Goal: Task Accomplishment & Management: Complete application form

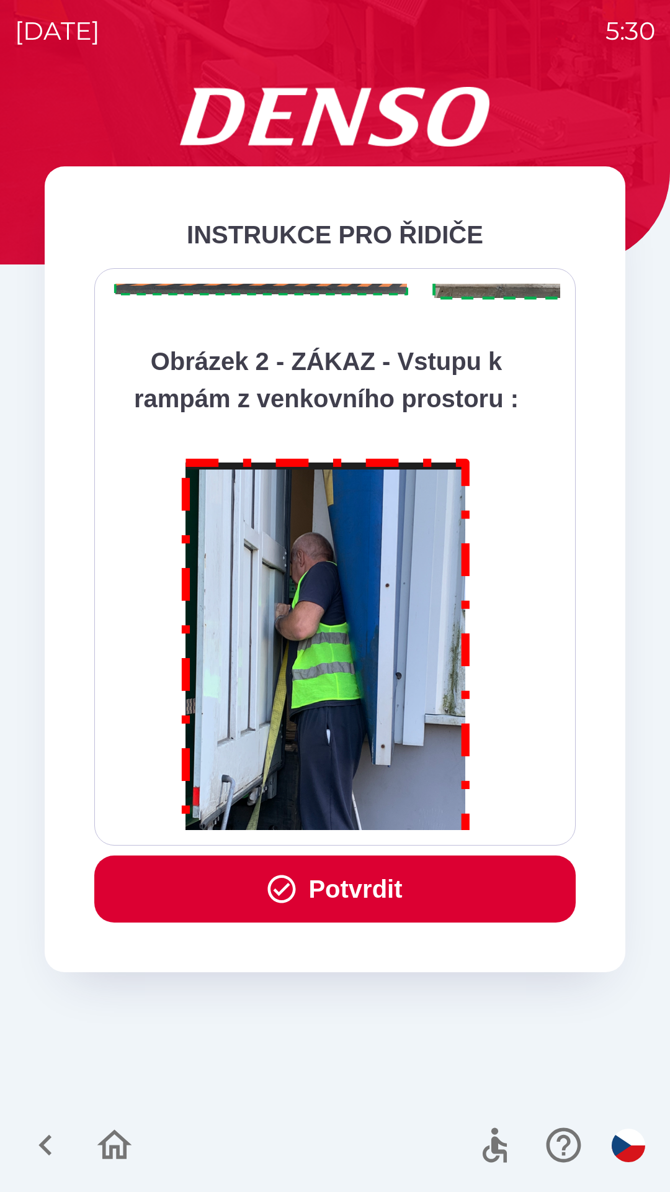
scroll to position [6974, 0]
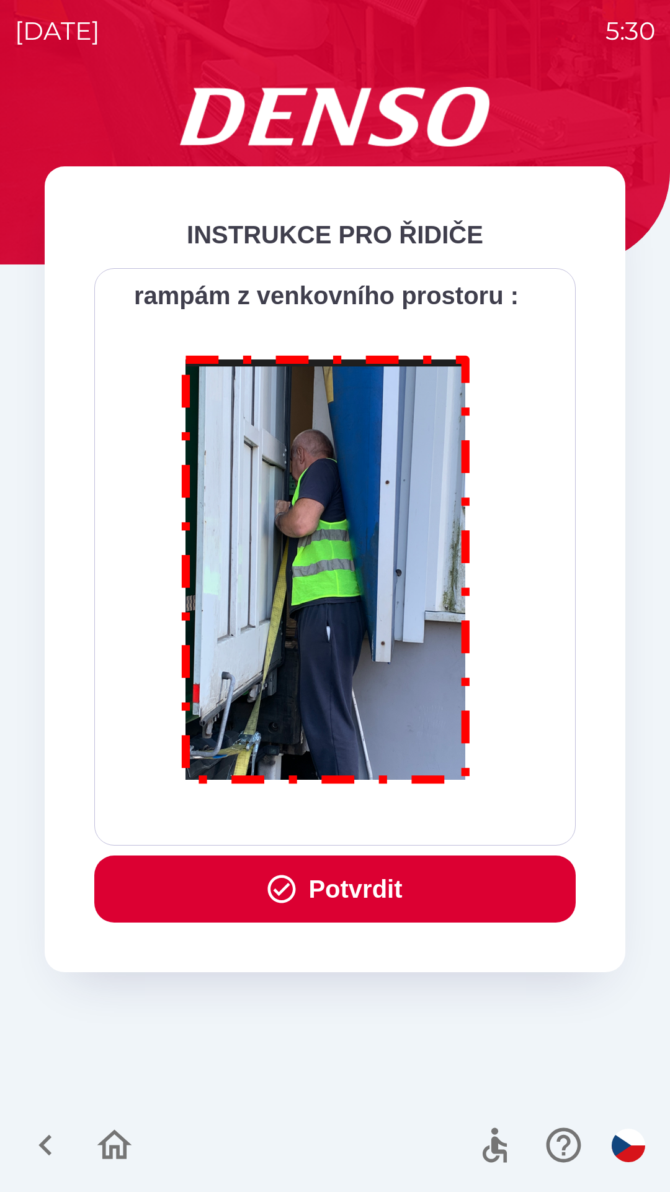
click at [333, 887] on button "Potvrdit" at bounding box center [335, 888] width 482 height 67
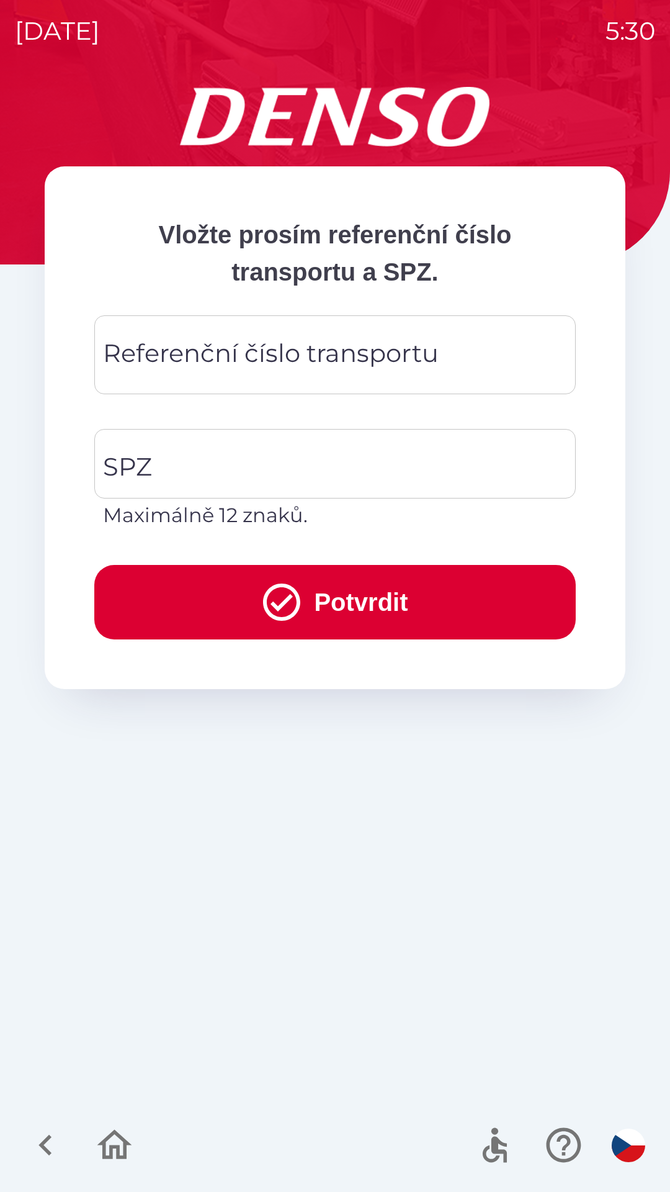
click at [220, 352] on div "Referenční číslo transportu Referenční číslo transportu" at bounding box center [335, 354] width 482 height 79
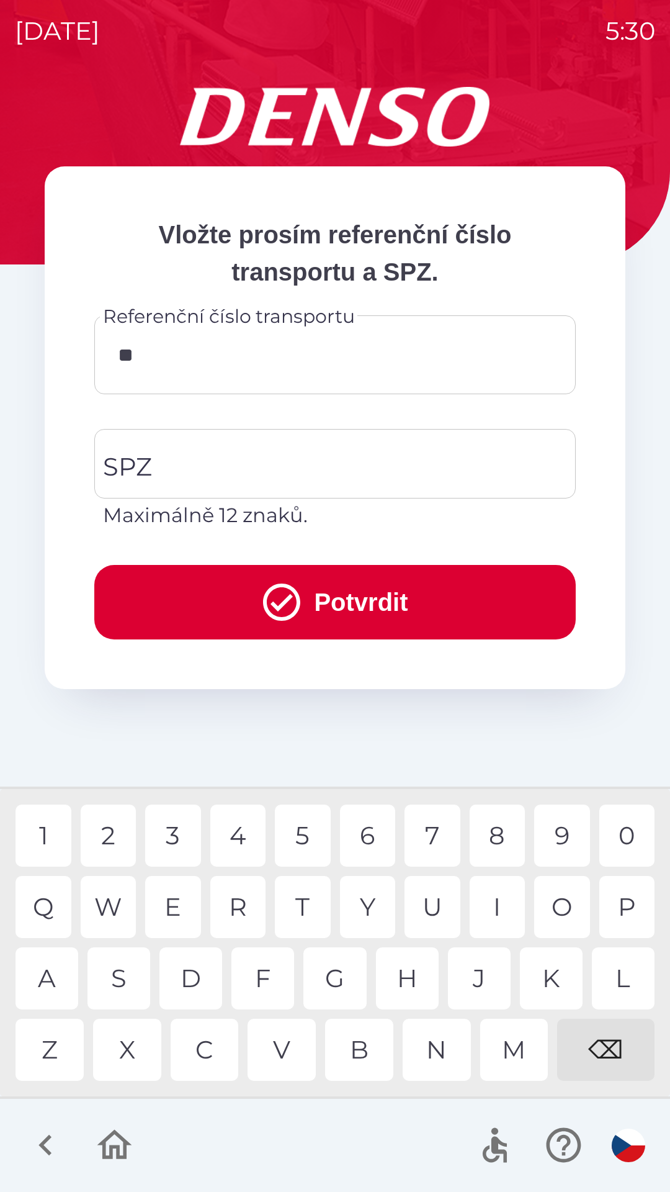
click at [619, 832] on div "0" at bounding box center [627, 835] width 56 height 62
click at [238, 838] on div "4" at bounding box center [238, 835] width 56 height 62
click at [614, 832] on div "0" at bounding box center [627, 835] width 56 height 62
type input "******"
click at [182, 456] on input "SPZ" at bounding box center [326, 463] width 452 height 58
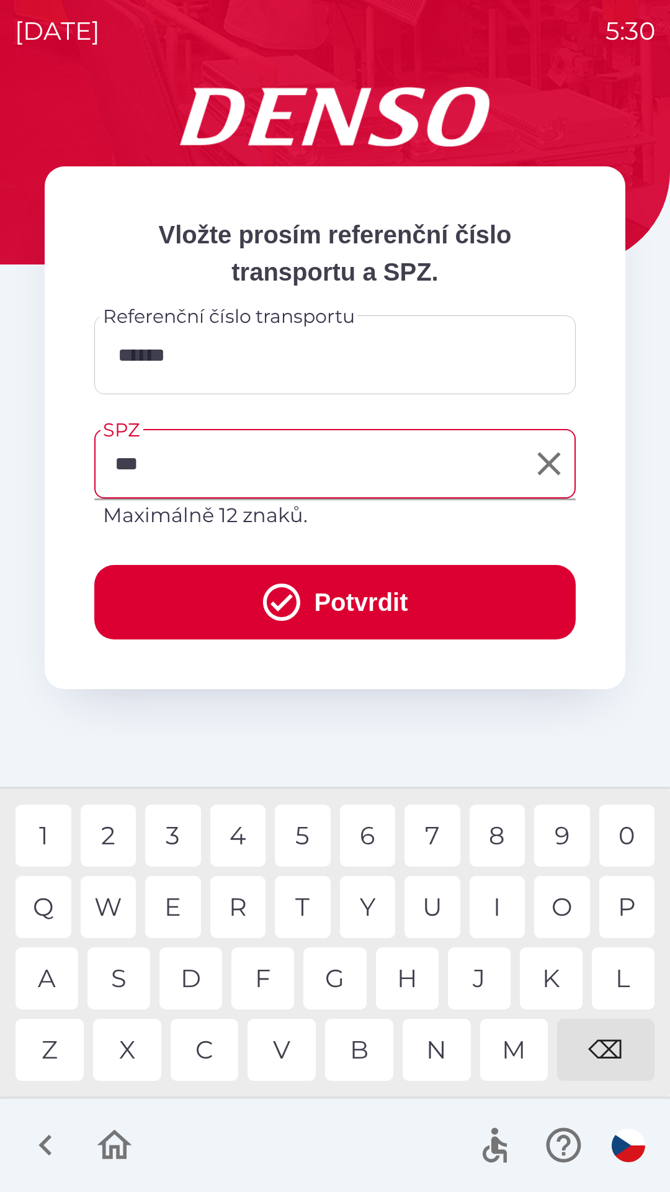
click at [519, 1057] on div "M" at bounding box center [514, 1049] width 68 height 62
click at [180, 831] on div "3" at bounding box center [173, 835] width 56 height 62
type input "*******"
click at [249, 590] on button "Potvrdit" at bounding box center [335, 602] width 482 height 74
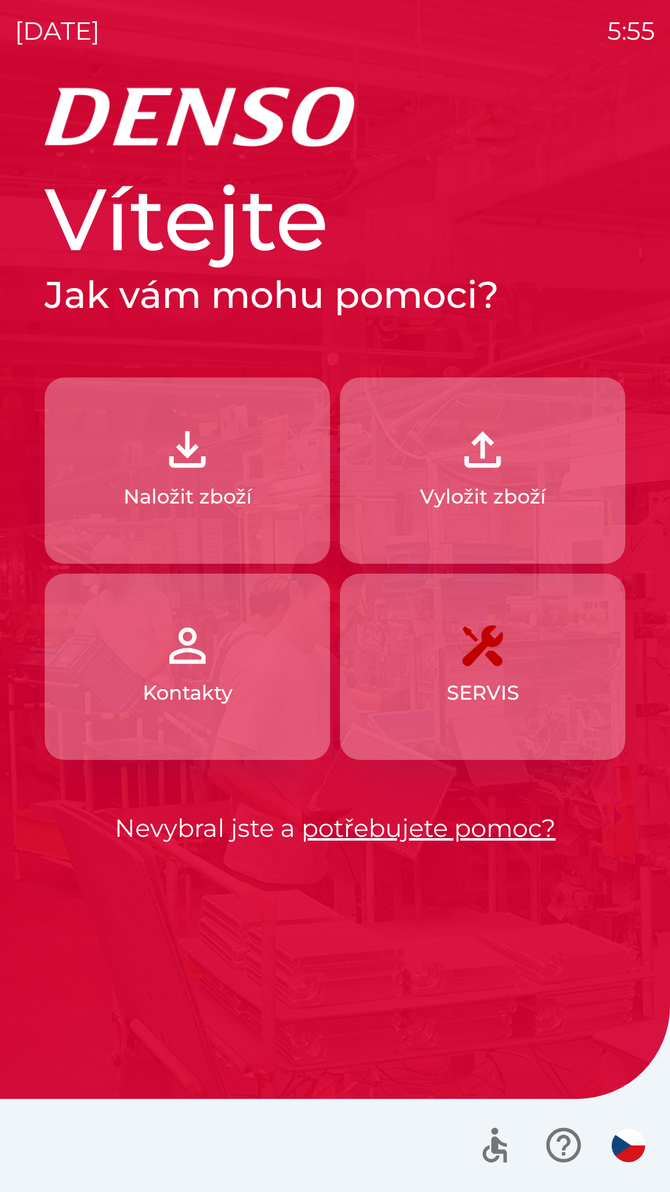
click at [464, 469] on img "button" at bounding box center [483, 449] width 55 height 55
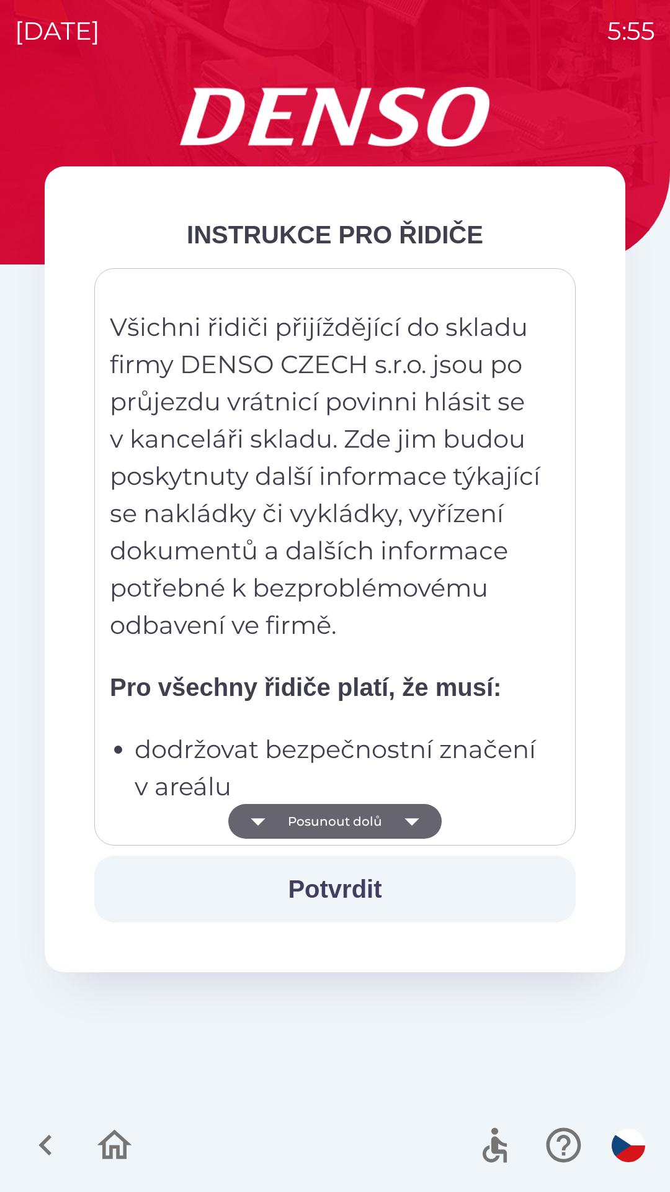
click at [408, 833] on icon "button" at bounding box center [412, 821] width 35 height 35
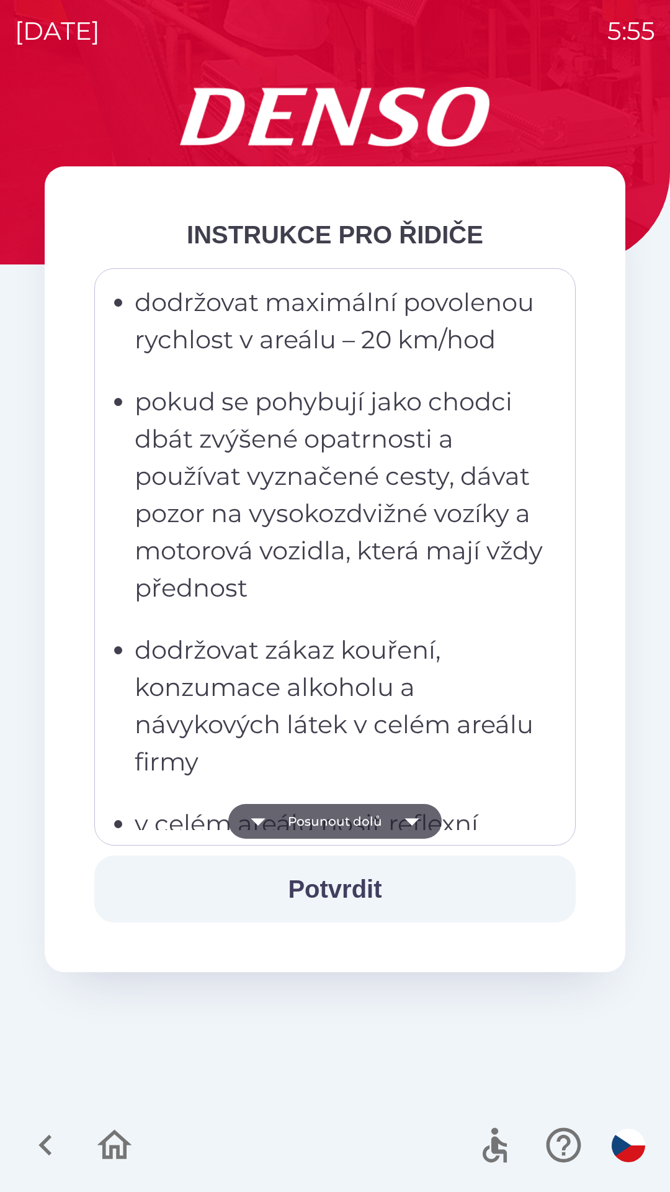
click at [423, 809] on icon "button" at bounding box center [412, 821] width 35 height 35
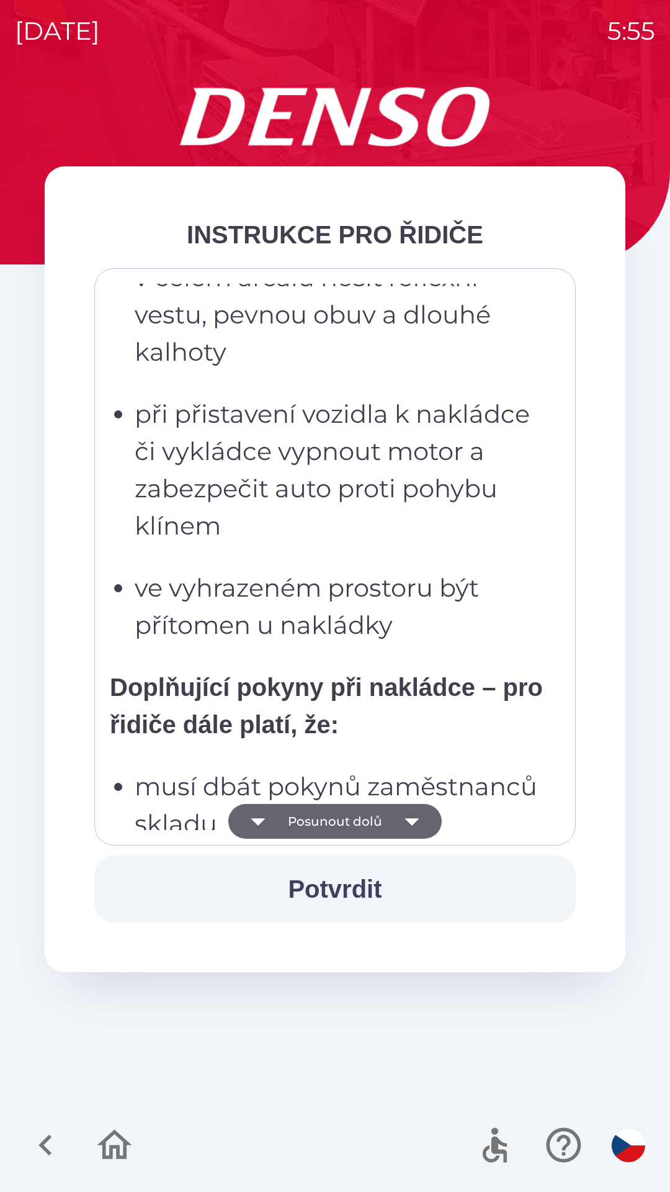
click at [419, 814] on icon "button" at bounding box center [412, 821] width 35 height 35
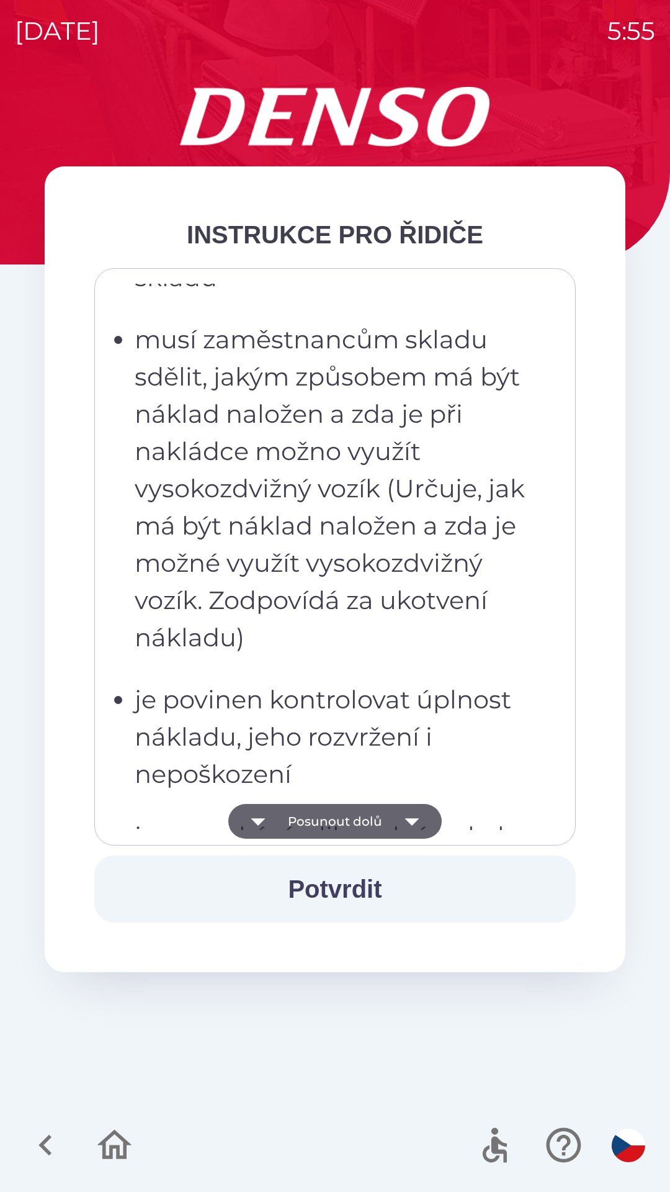
click at [423, 813] on icon "button" at bounding box center [412, 821] width 35 height 35
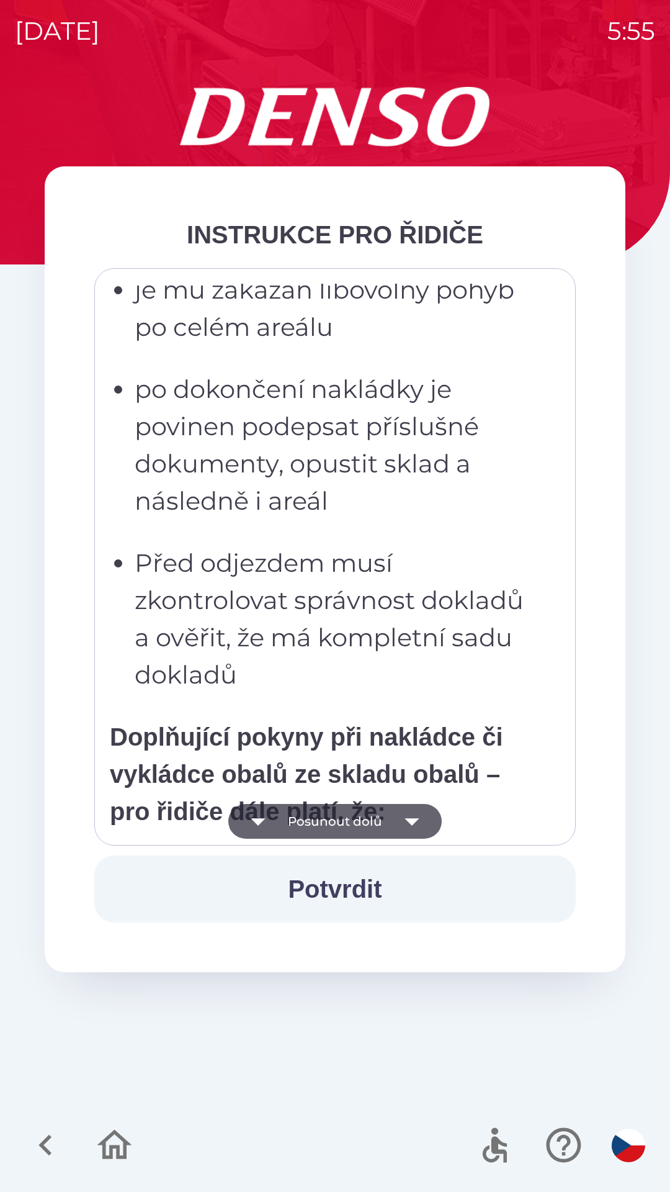
click at [420, 810] on icon "button" at bounding box center [412, 821] width 35 height 35
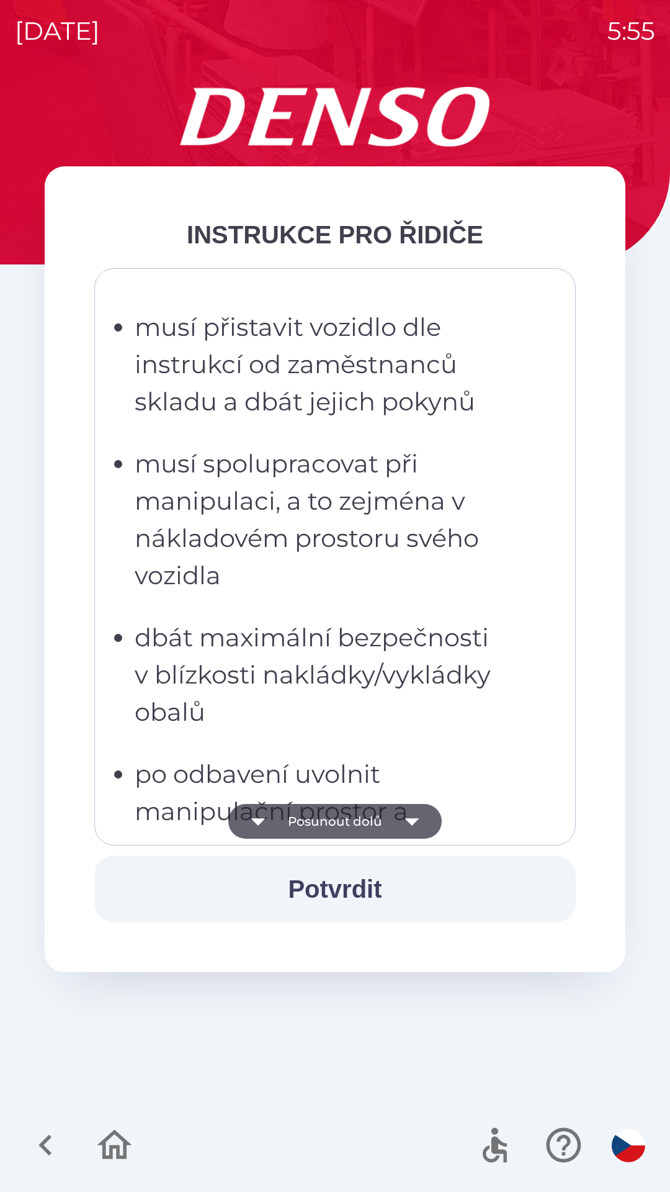
click at [419, 821] on icon "button" at bounding box center [412, 821] width 35 height 35
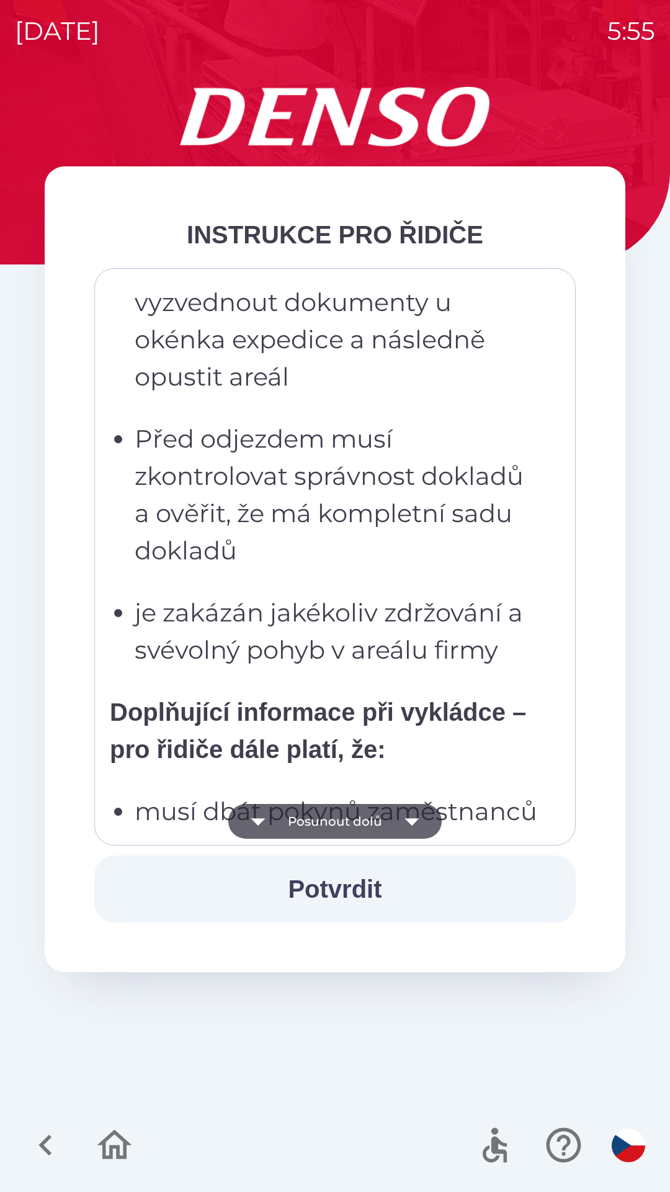
click at [425, 821] on icon "button" at bounding box center [412, 821] width 35 height 35
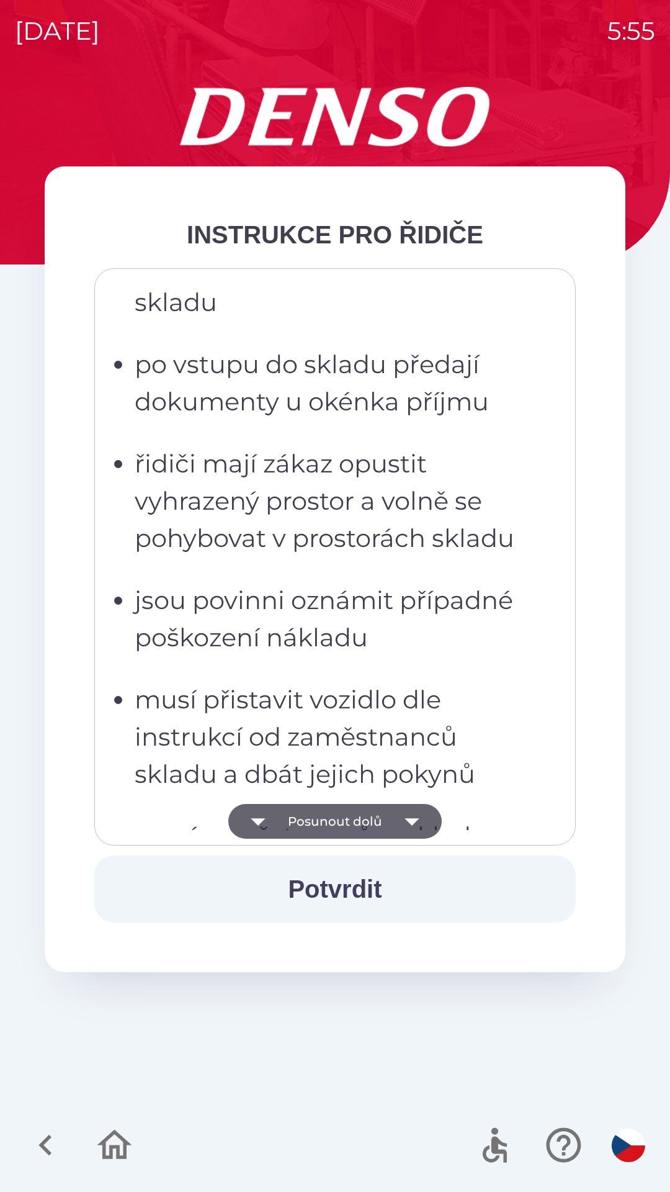
click at [408, 820] on icon "button" at bounding box center [412, 821] width 14 height 7
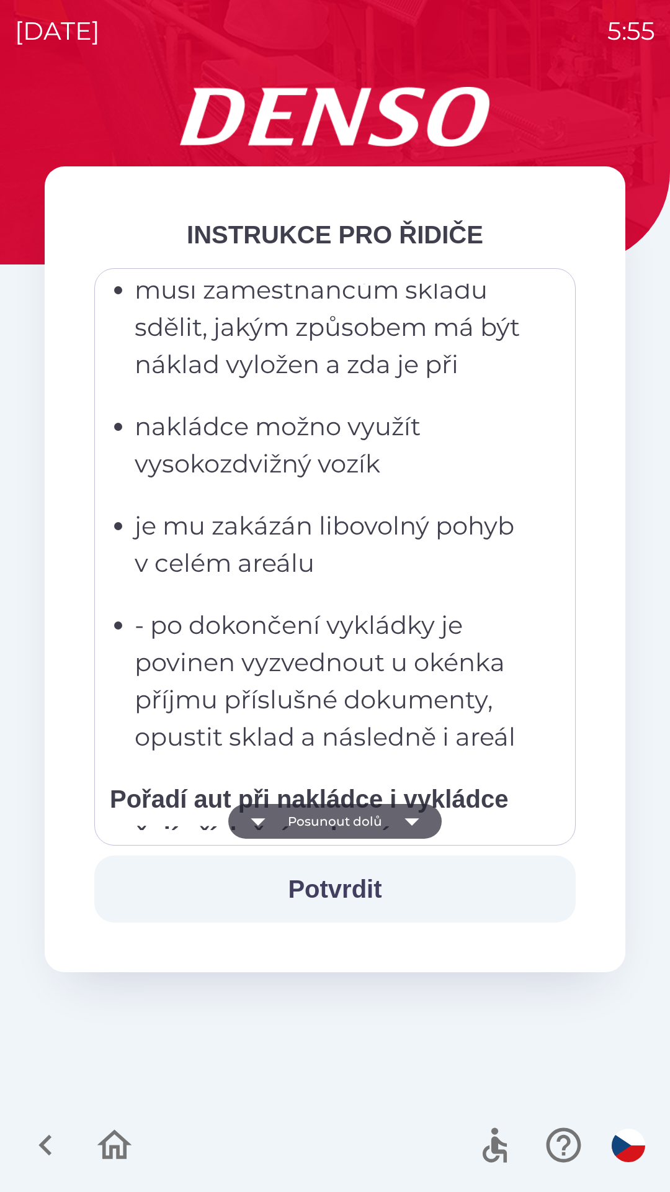
click at [421, 819] on icon "button" at bounding box center [412, 821] width 35 height 35
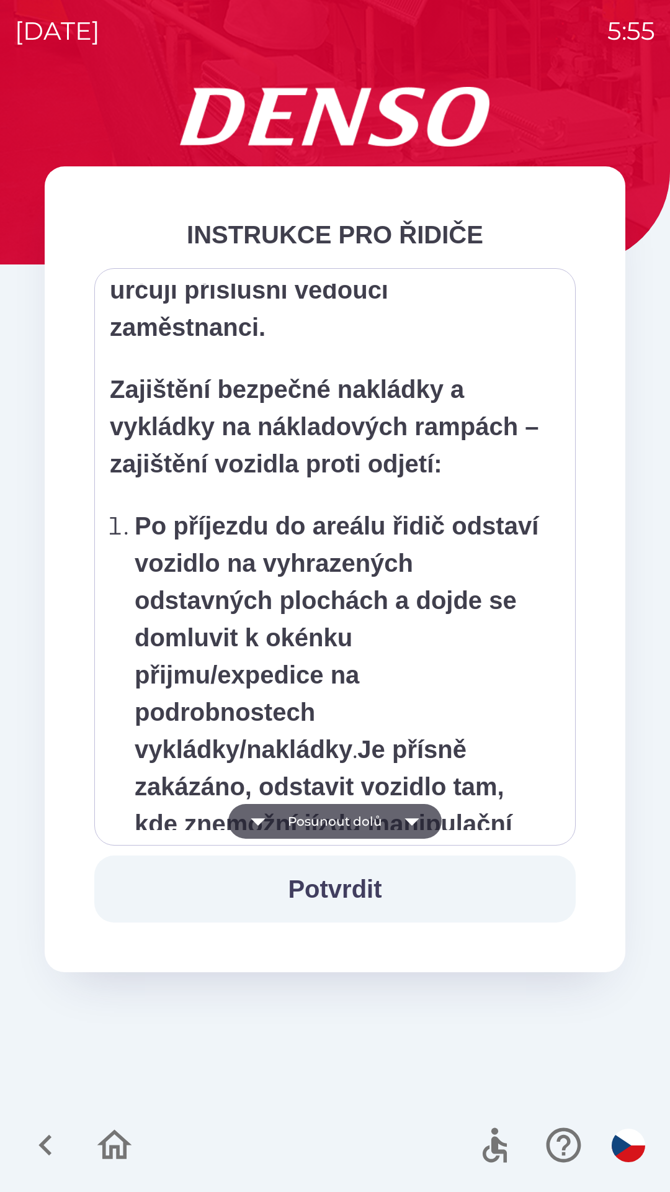
click at [414, 823] on icon "button" at bounding box center [412, 821] width 35 height 35
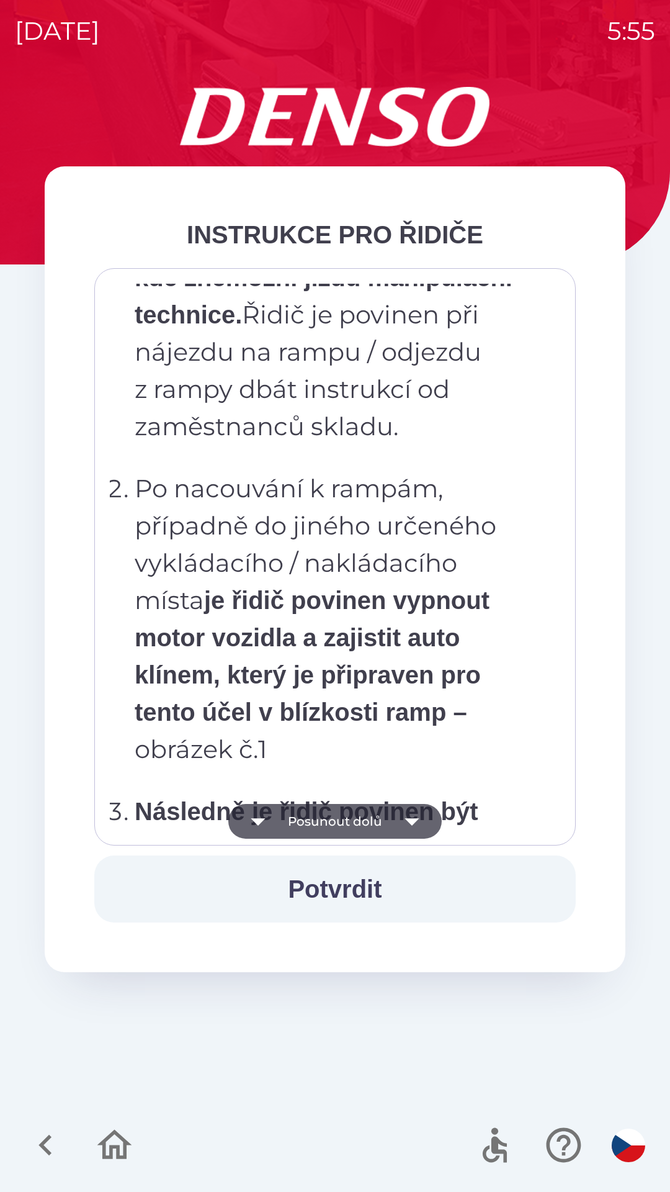
click at [420, 820] on icon "button" at bounding box center [412, 821] width 35 height 35
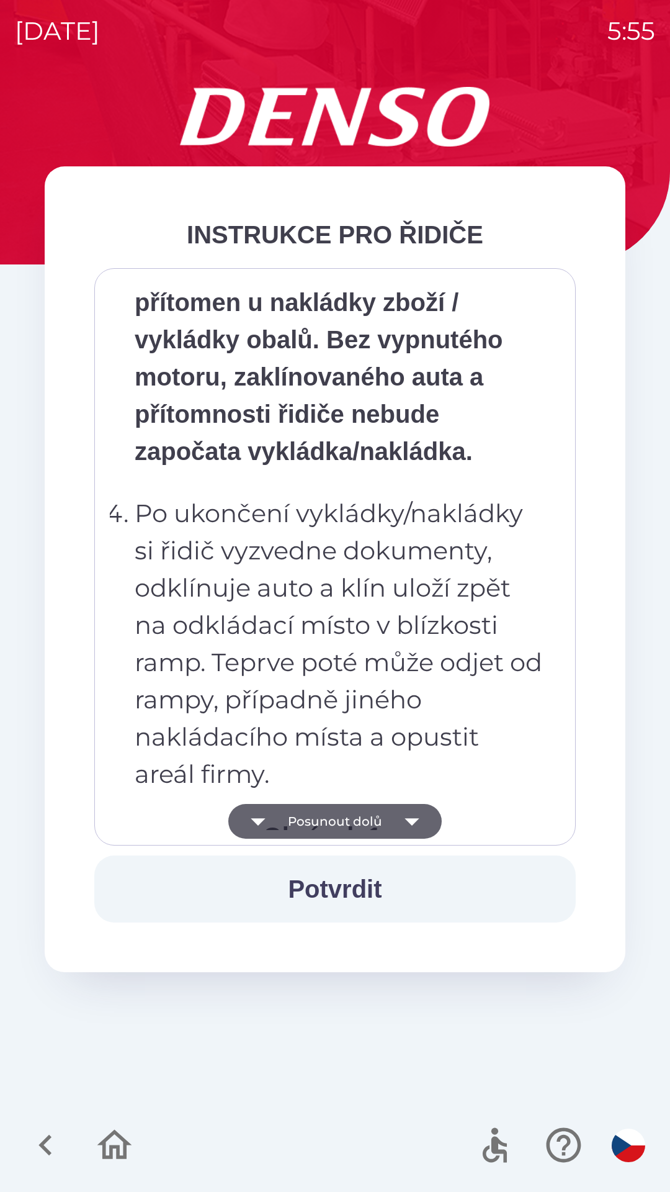
click at [410, 832] on icon "button" at bounding box center [412, 821] width 35 height 35
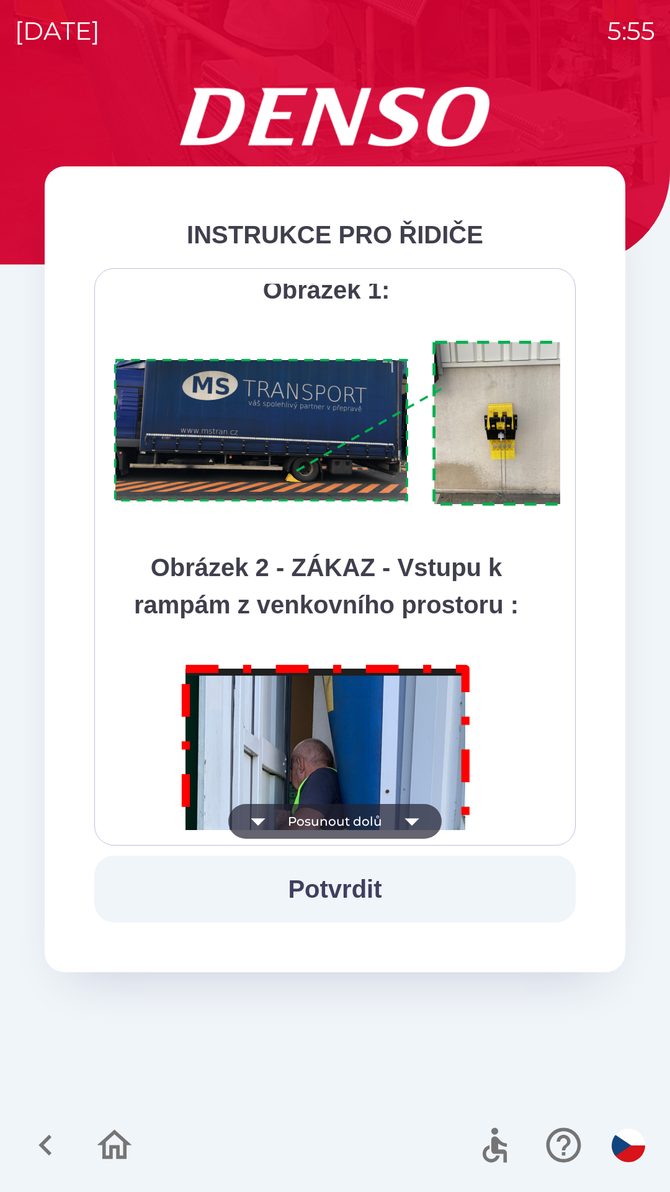
click at [421, 820] on icon "button" at bounding box center [412, 821] width 35 height 35
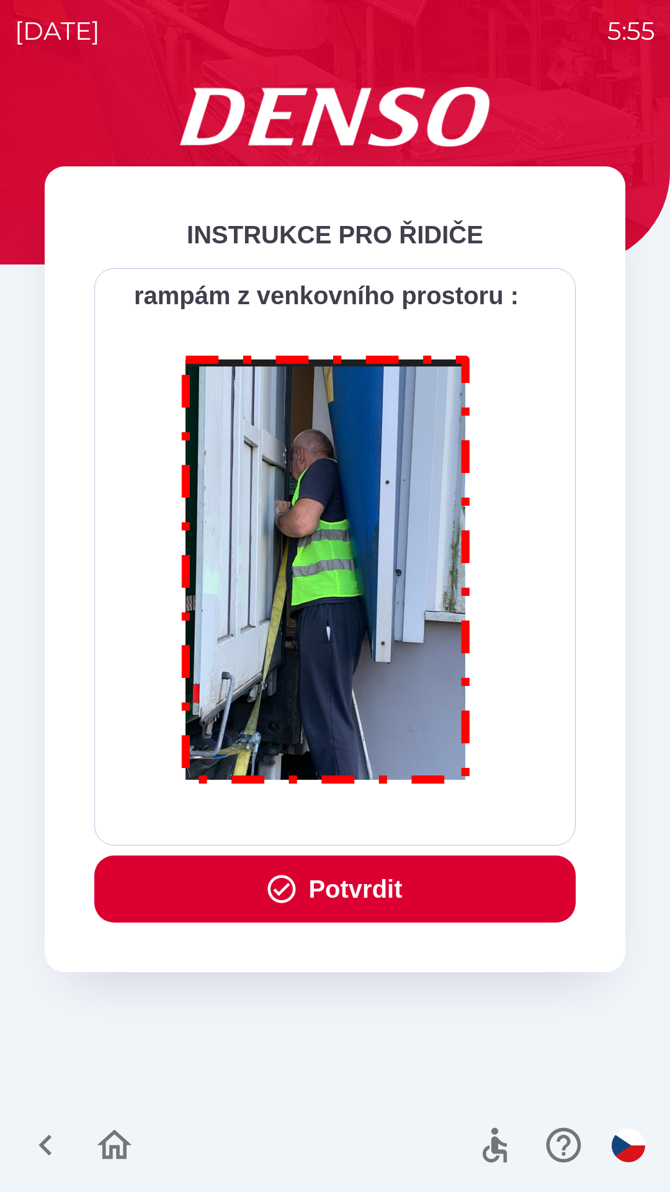
click at [388, 888] on button "Potvrdit" at bounding box center [335, 888] width 482 height 67
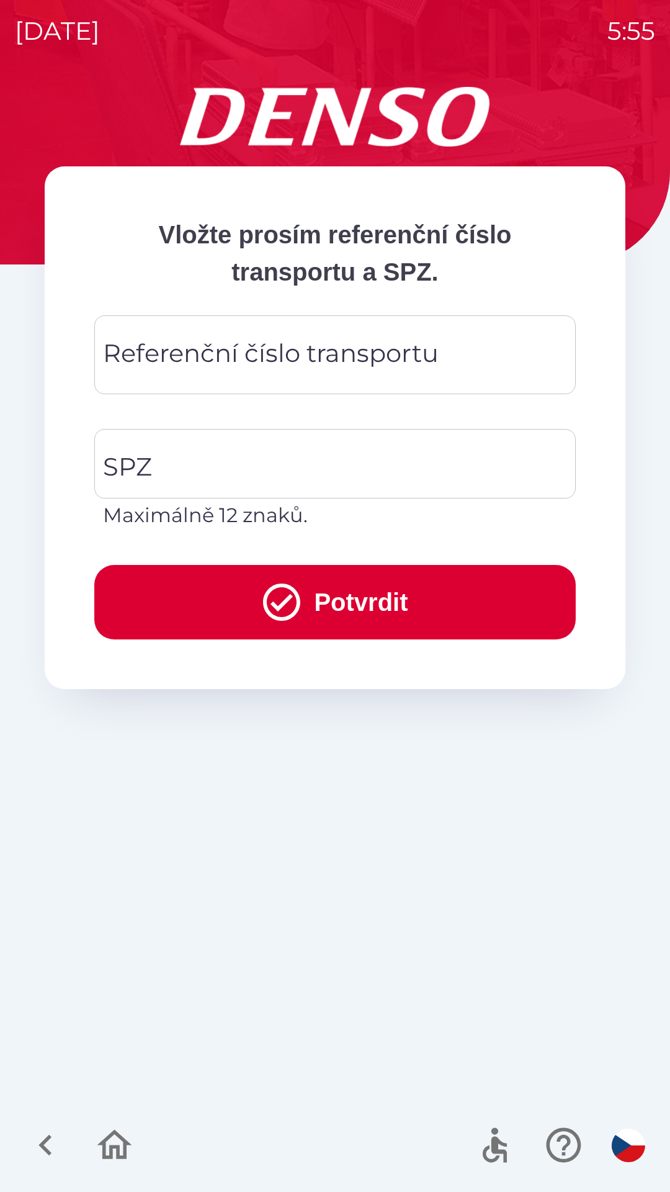
click at [137, 362] on div "Referenční číslo transportu Referenční číslo transportu" at bounding box center [335, 354] width 482 height 79
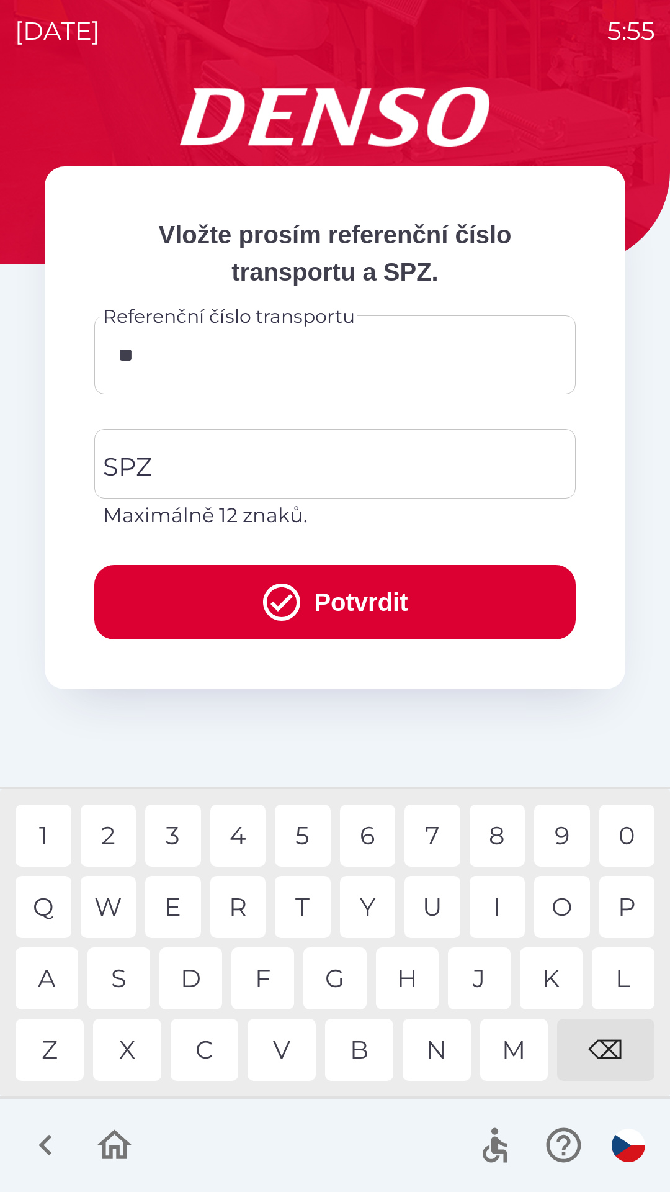
click at [209, 1041] on div "C" at bounding box center [205, 1049] width 68 height 62
click at [176, 834] on div "3" at bounding box center [173, 835] width 56 height 62
click at [491, 831] on div "8" at bounding box center [498, 835] width 56 height 62
click at [43, 833] on div "1" at bounding box center [44, 835] width 56 height 62
click at [242, 830] on div "4" at bounding box center [238, 835] width 56 height 62
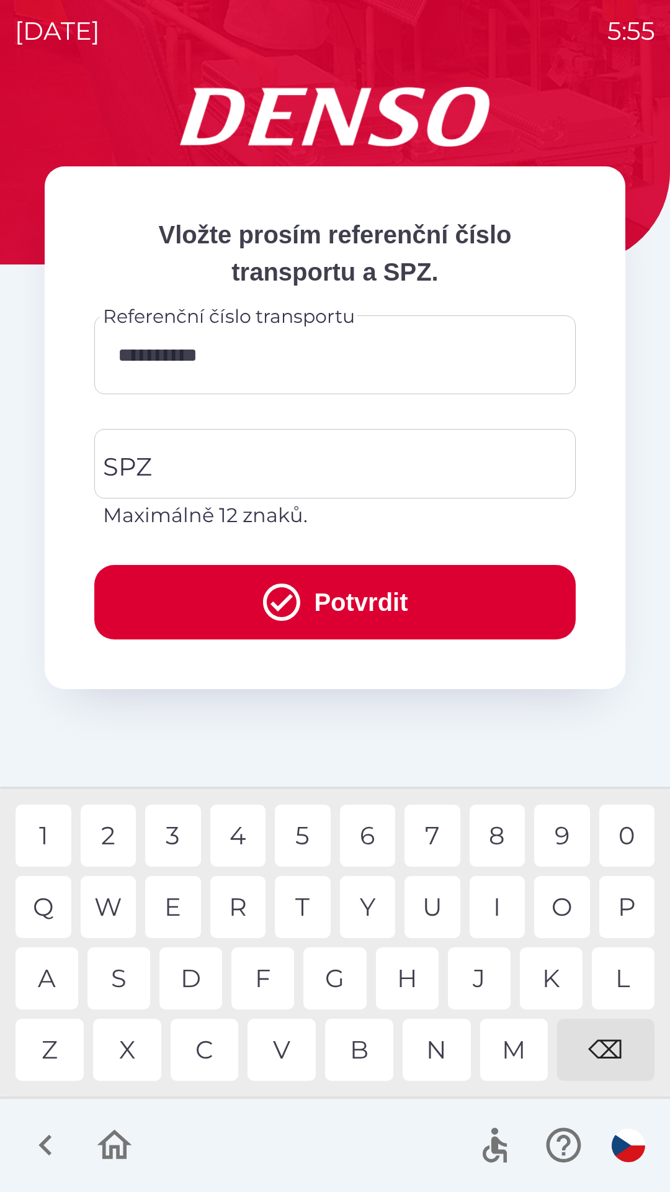
type input "**********"
click at [231, 465] on input "SPZ" at bounding box center [326, 463] width 452 height 58
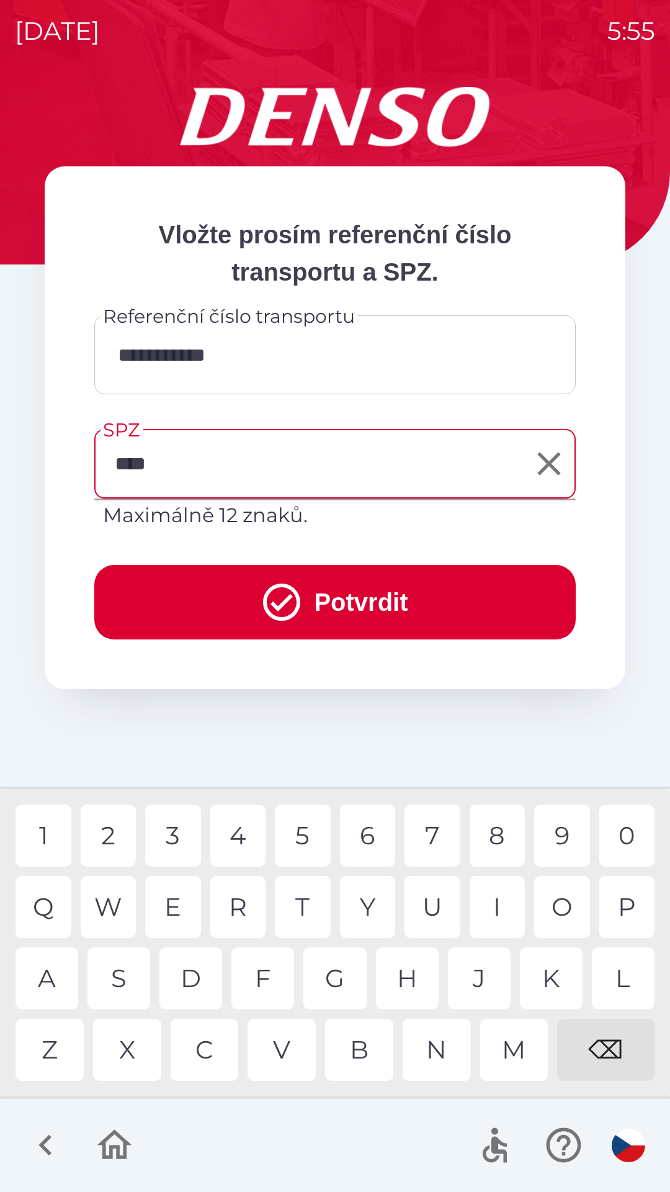
click at [559, 843] on div "9" at bounding box center [562, 835] width 56 height 62
click at [235, 838] on div "4" at bounding box center [238, 835] width 56 height 62
click at [301, 850] on div "5" at bounding box center [303, 835] width 56 height 62
type input "*******"
click at [388, 604] on button "Potvrdit" at bounding box center [335, 602] width 482 height 74
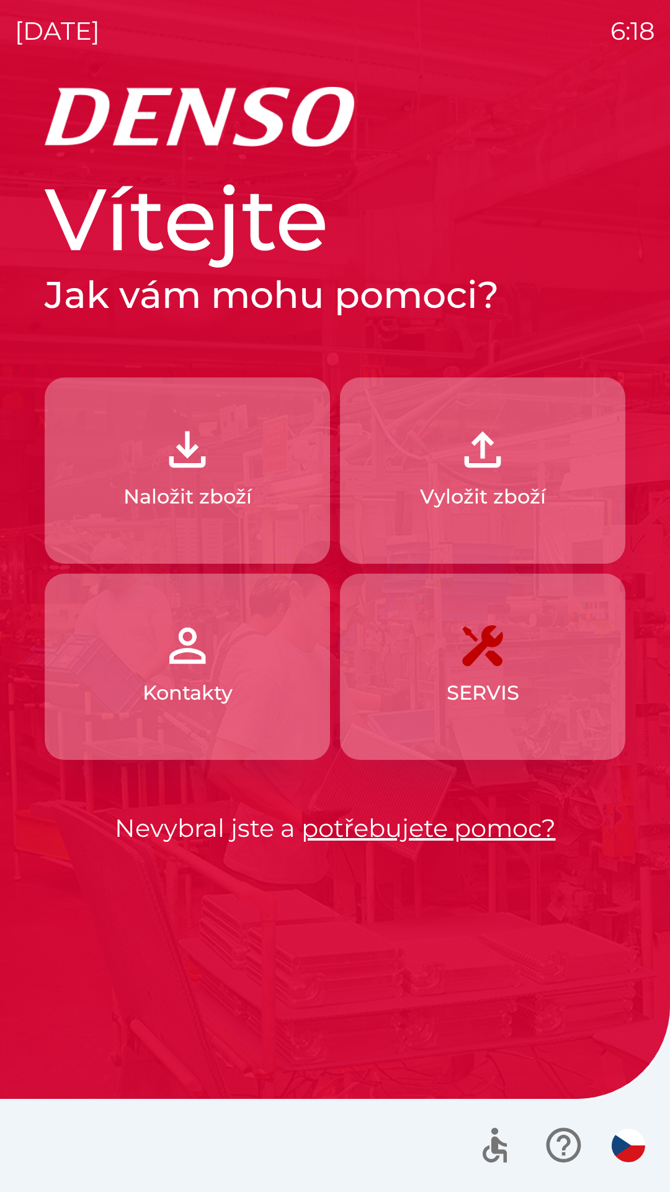
click at [230, 475] on button "Naložit zboží" at bounding box center [187, 470] width 285 height 186
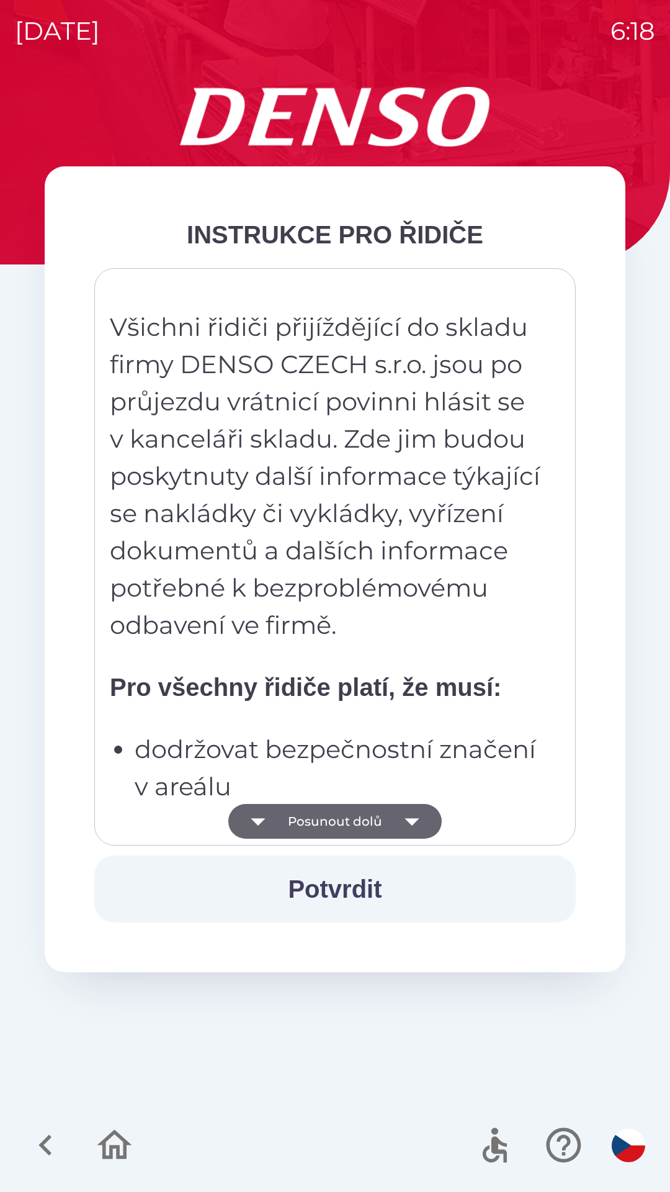
click at [381, 889] on button "Potvrdit" at bounding box center [335, 888] width 482 height 67
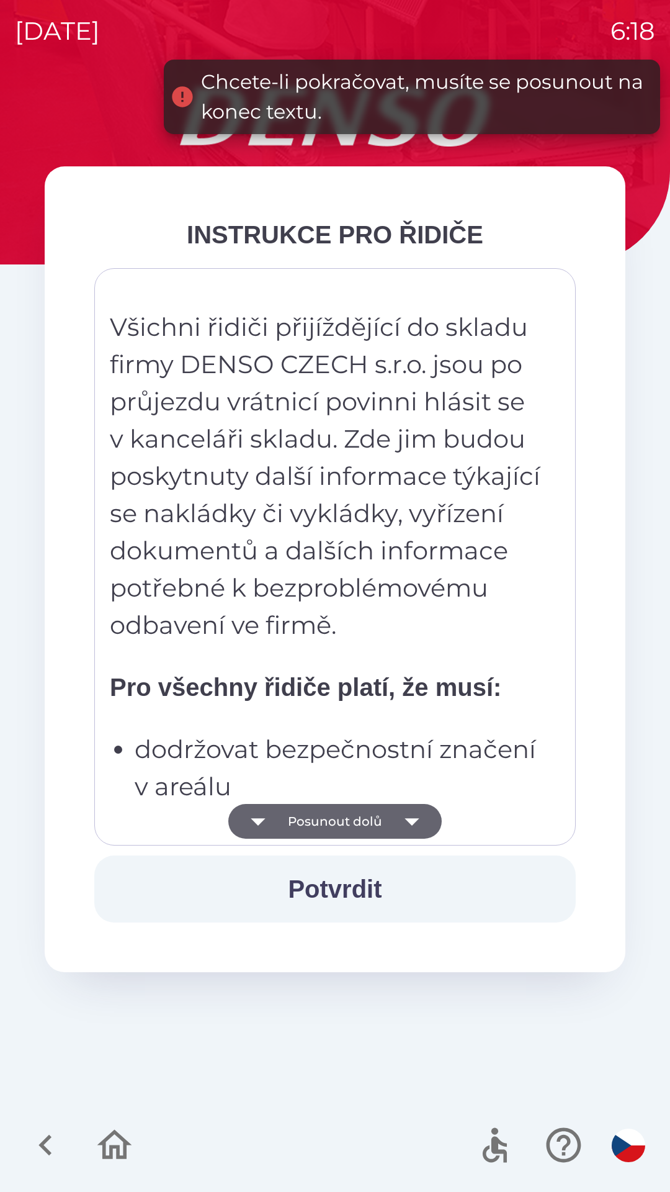
click at [402, 829] on icon "button" at bounding box center [412, 821] width 35 height 35
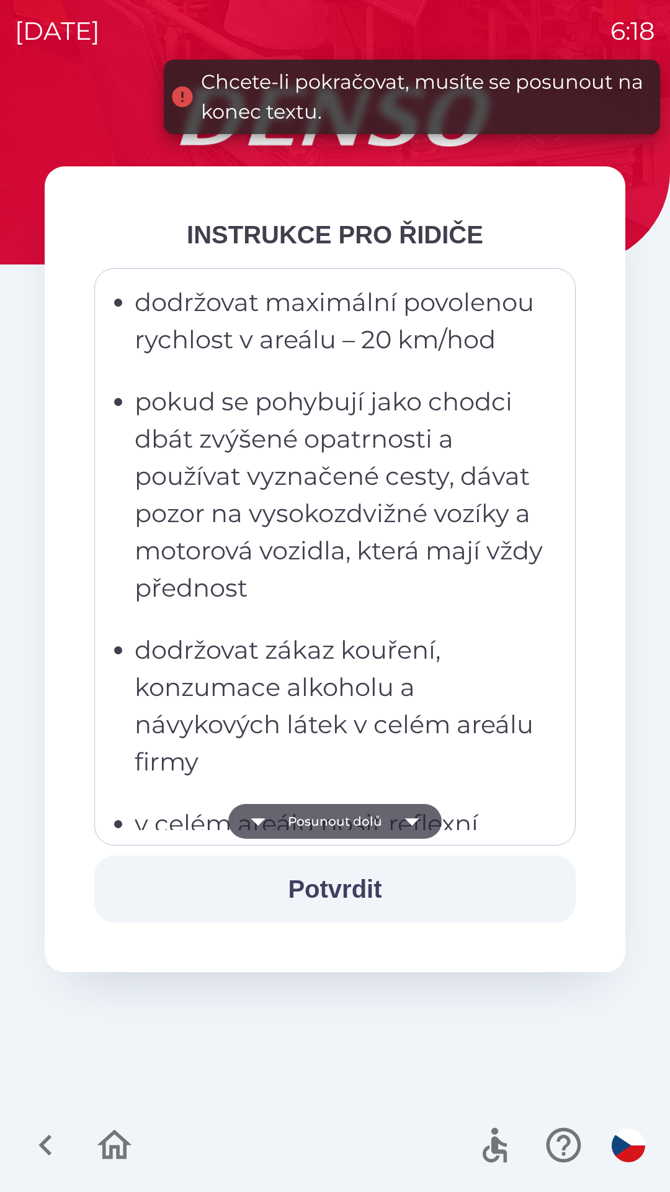
click at [406, 821] on icon "button" at bounding box center [412, 821] width 35 height 35
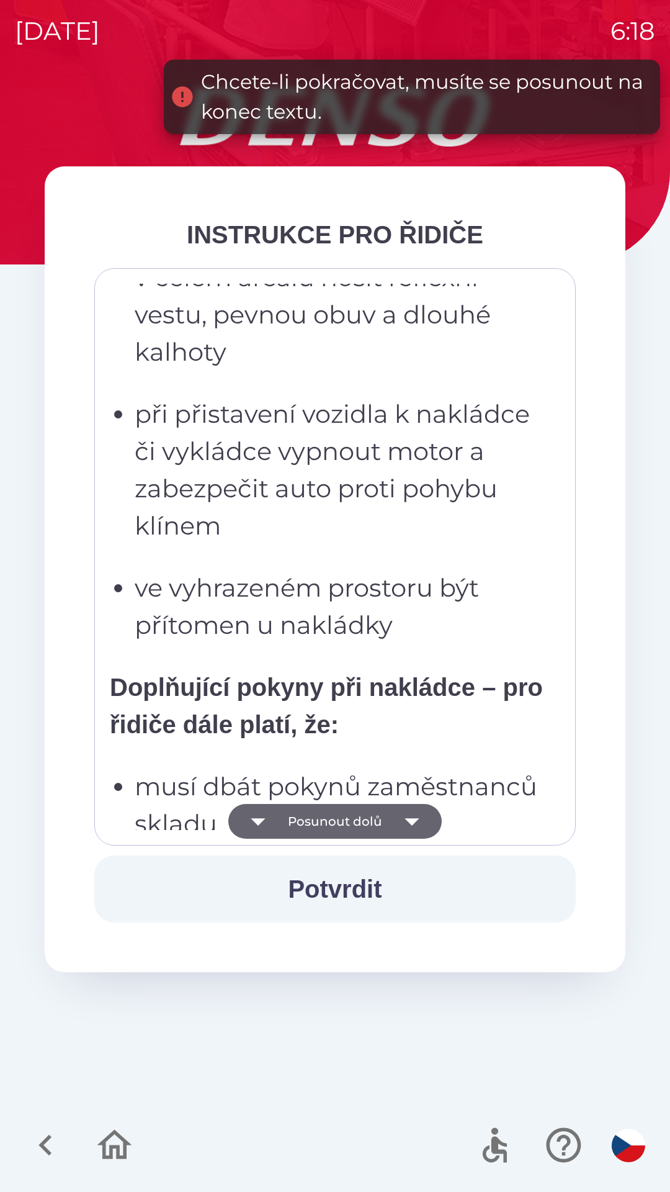
click at [400, 823] on icon "button" at bounding box center [412, 821] width 35 height 35
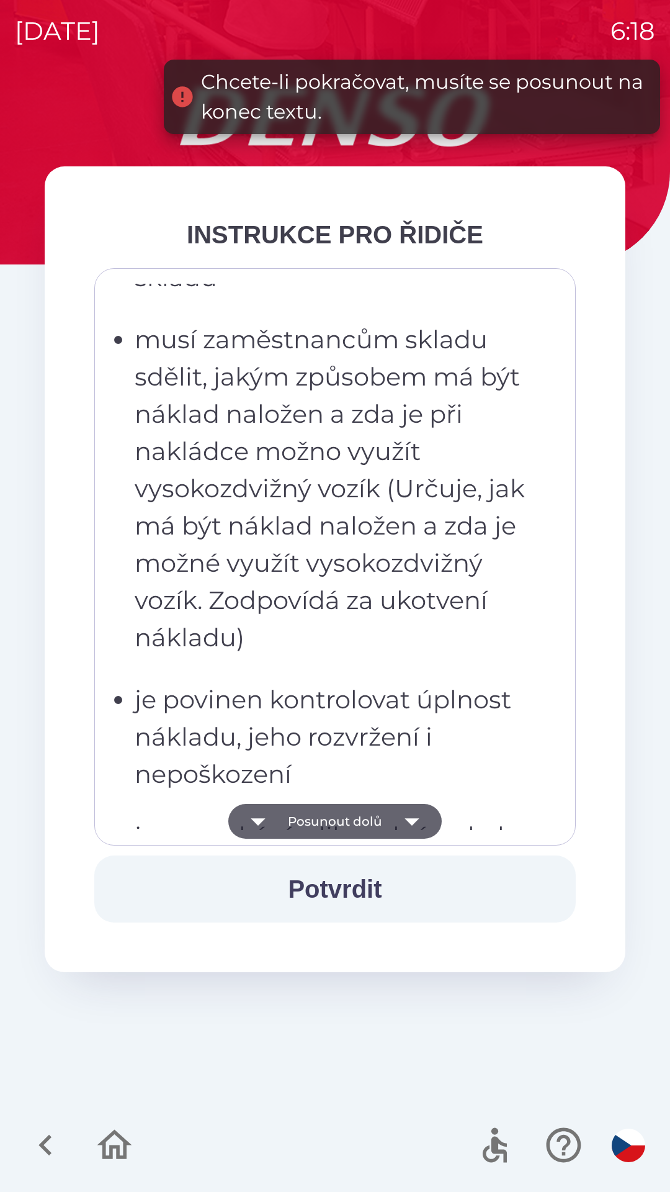
click at [405, 819] on icon "button" at bounding box center [412, 821] width 14 height 7
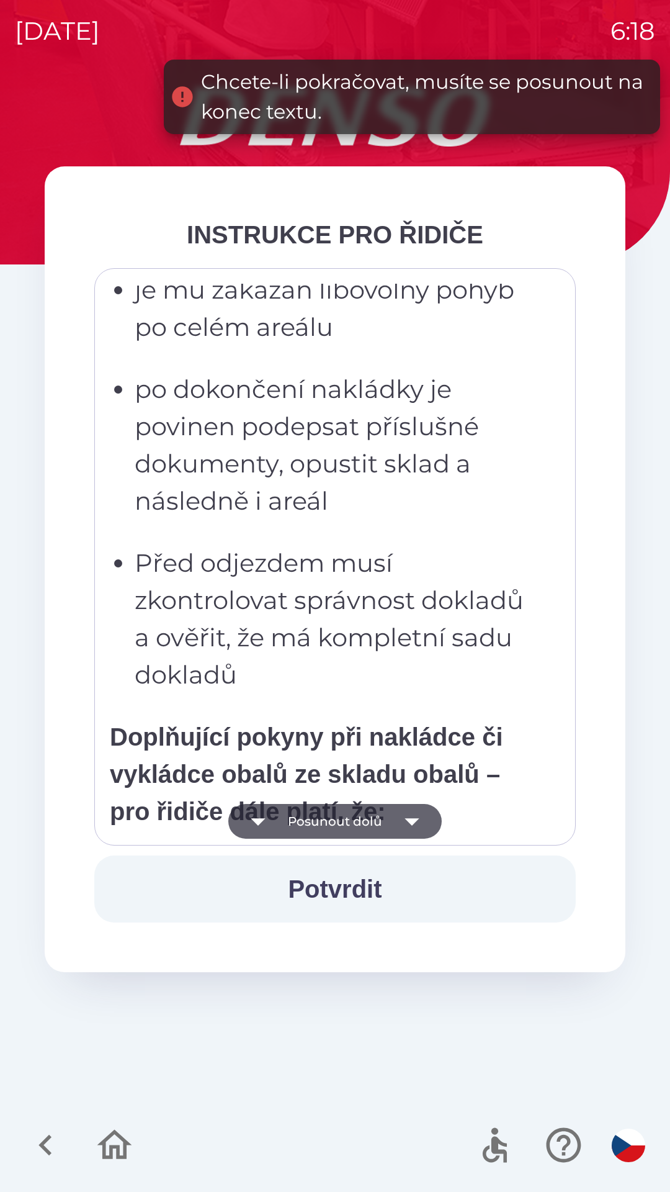
click at [411, 822] on icon "button" at bounding box center [412, 821] width 14 height 7
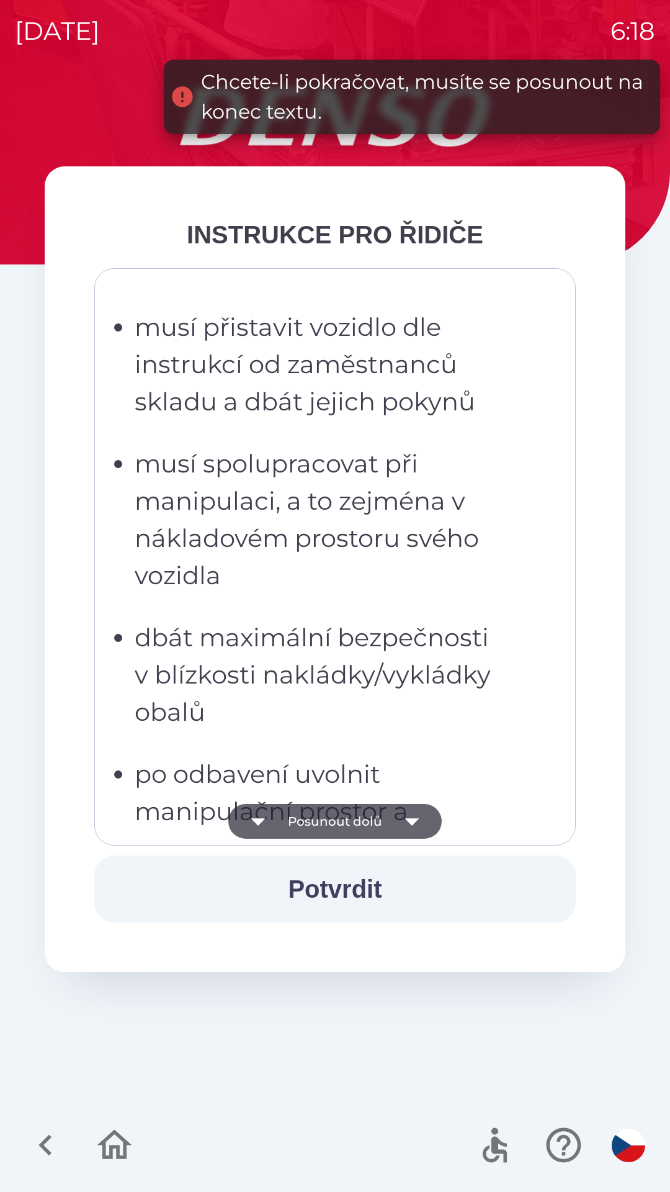
click at [405, 820] on icon "button" at bounding box center [412, 821] width 35 height 35
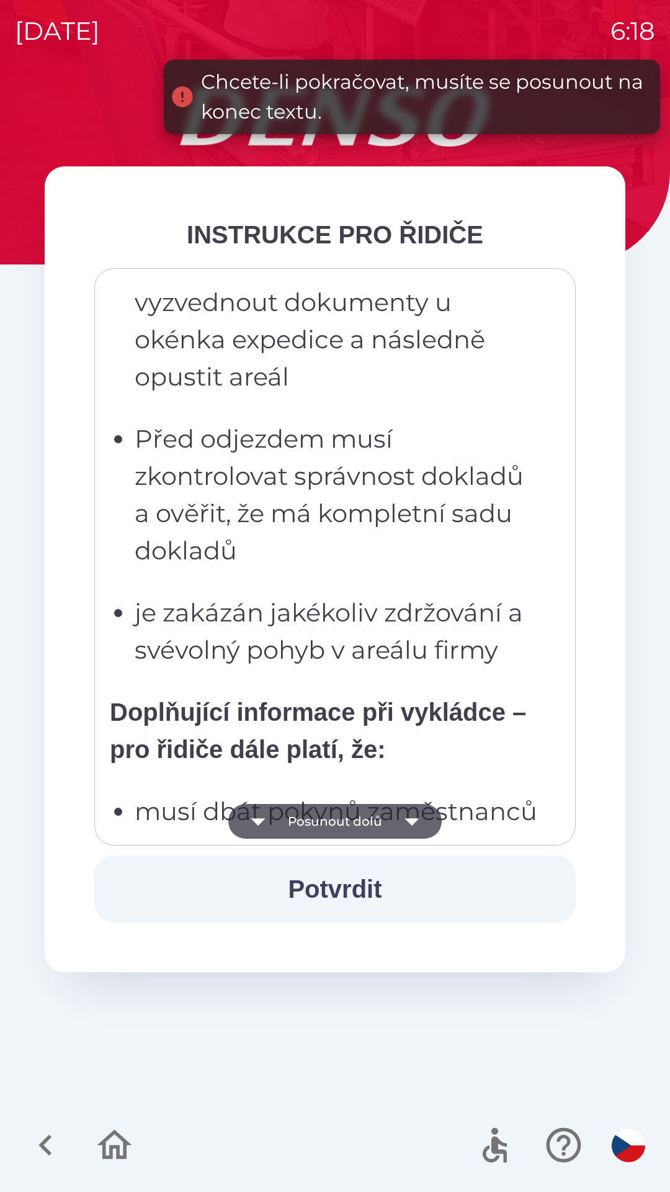
click at [406, 825] on icon "button" at bounding box center [412, 821] width 35 height 35
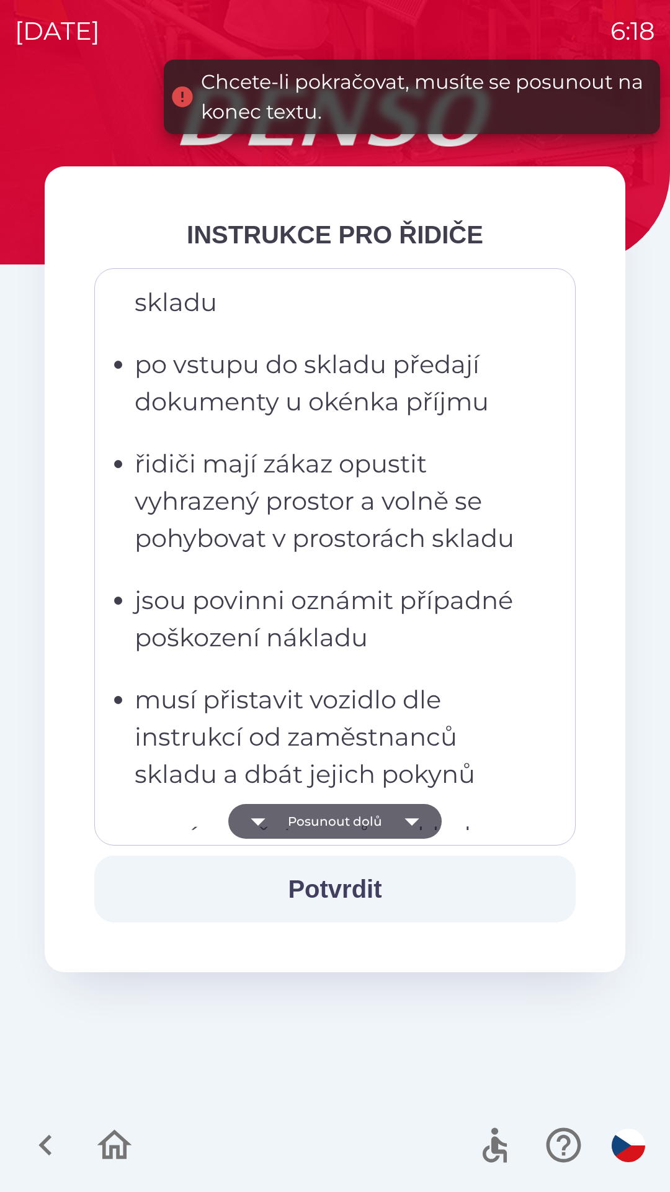
click at [408, 816] on icon "button" at bounding box center [412, 821] width 35 height 35
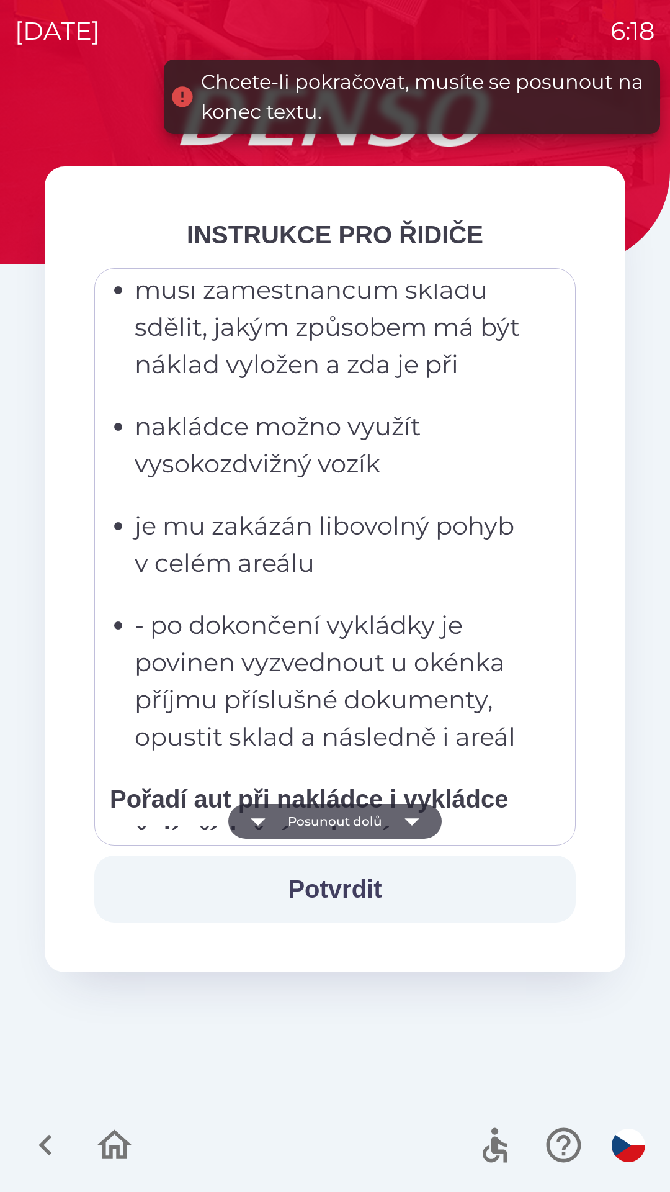
click at [401, 825] on icon "button" at bounding box center [412, 821] width 35 height 35
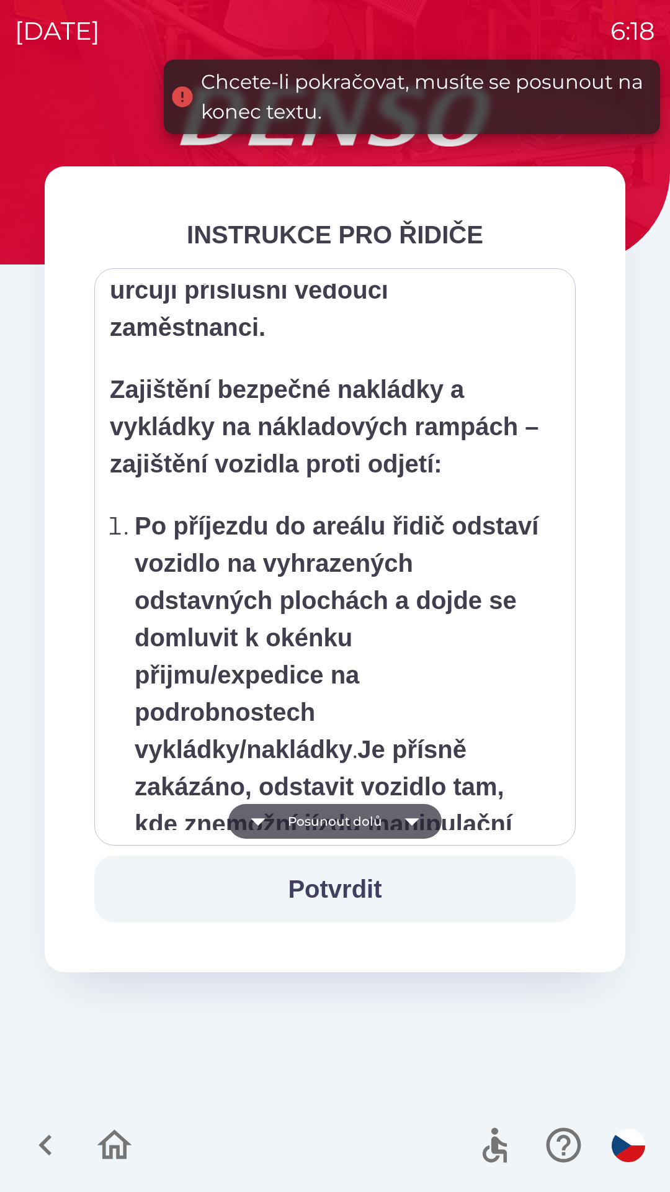
click at [401, 820] on icon "button" at bounding box center [412, 821] width 35 height 35
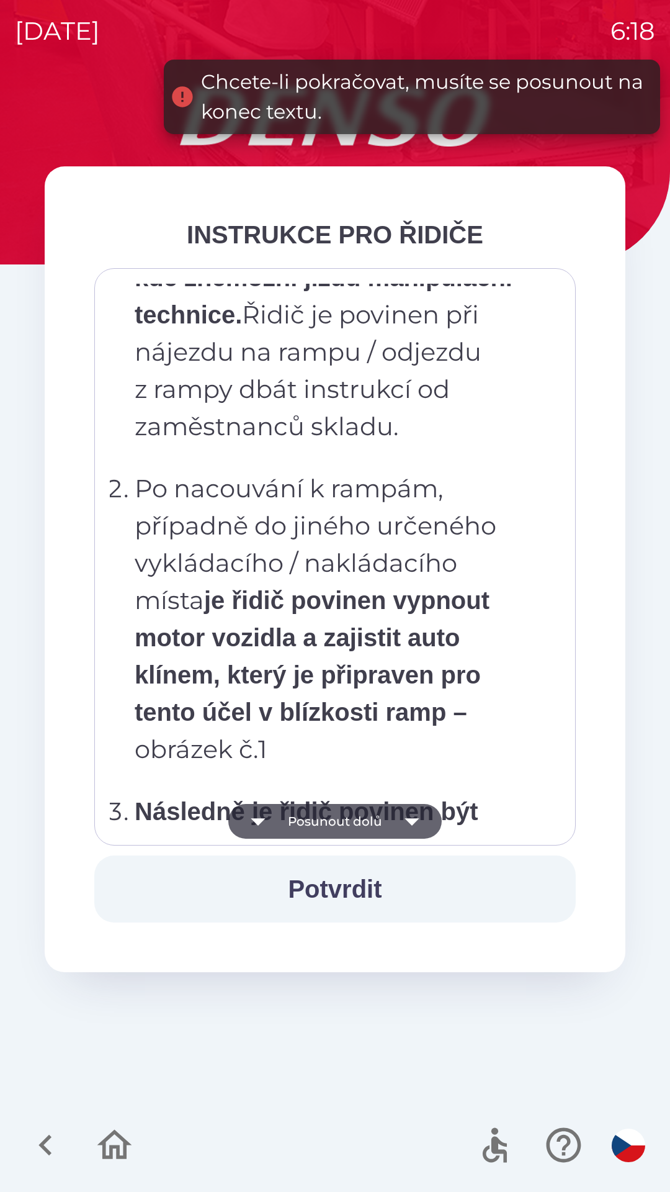
click at [400, 819] on icon "button" at bounding box center [412, 821] width 35 height 35
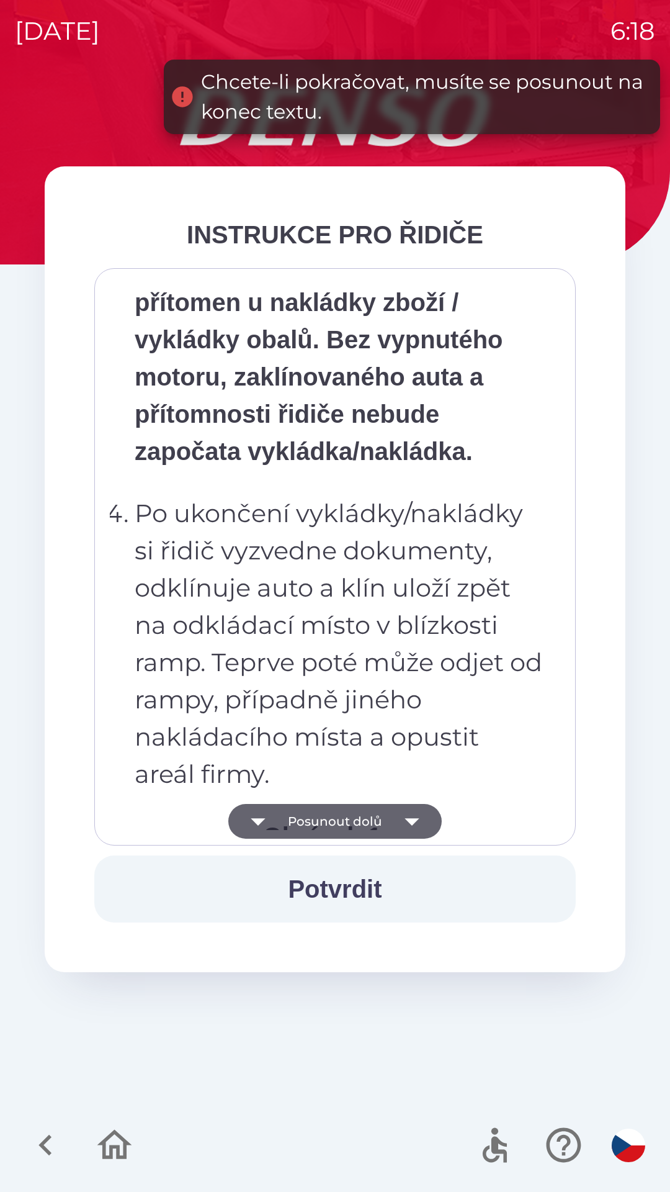
click at [399, 819] on icon "button" at bounding box center [412, 821] width 35 height 35
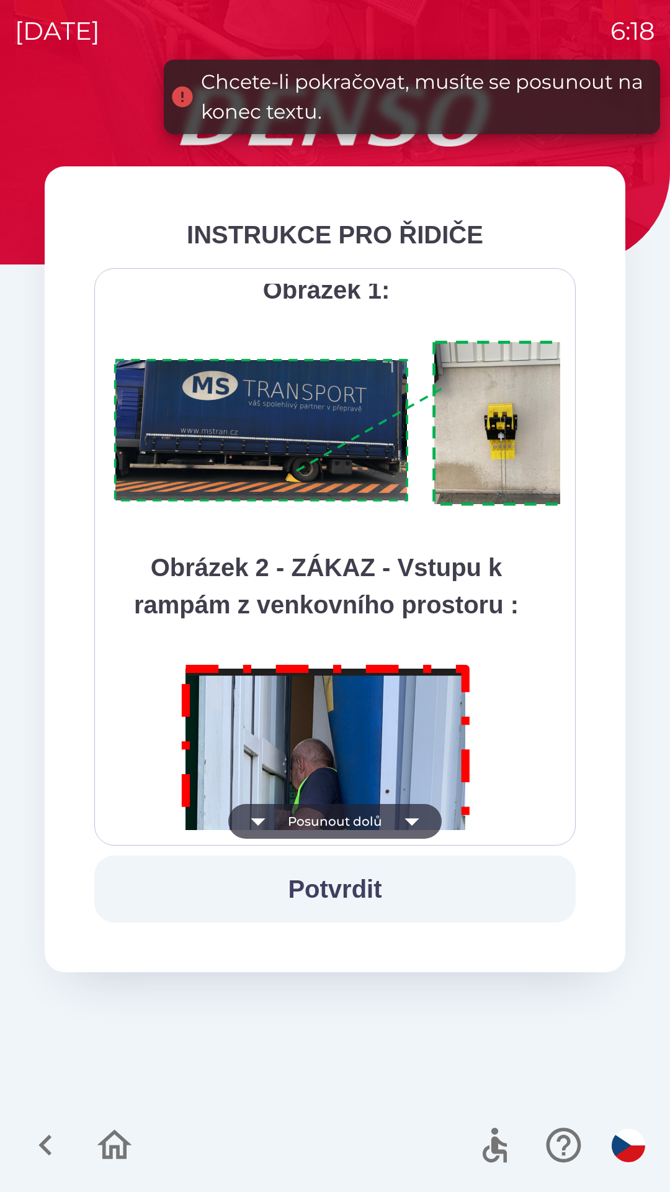
click at [399, 820] on icon "button" at bounding box center [412, 821] width 35 height 35
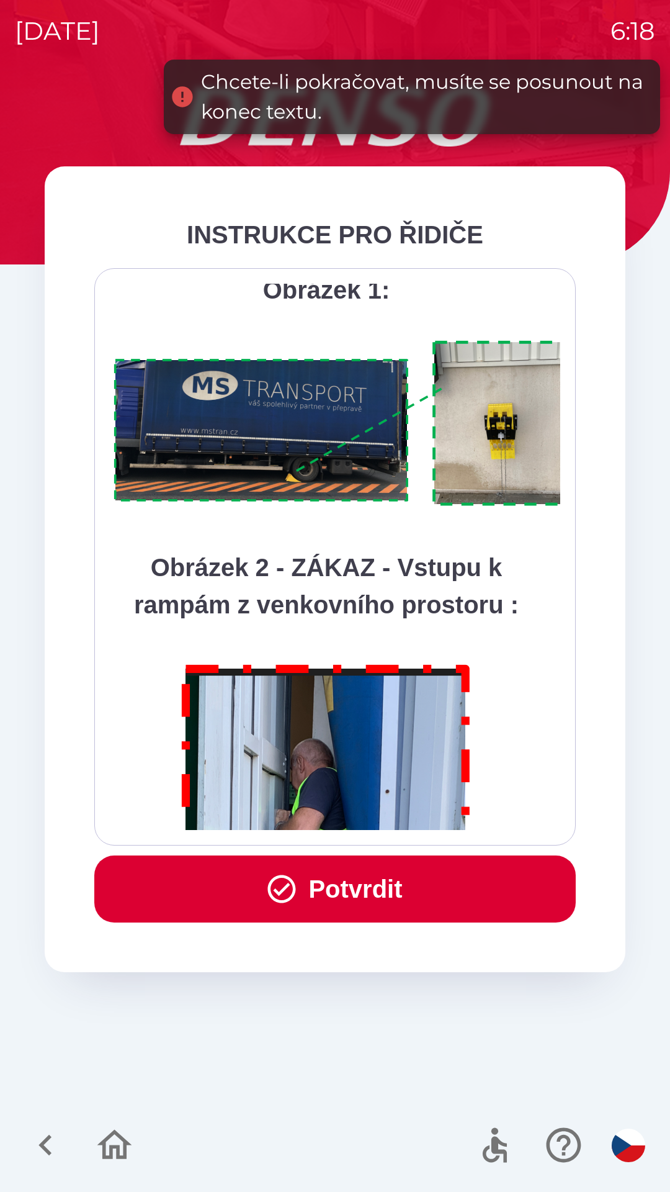
scroll to position [6974, 0]
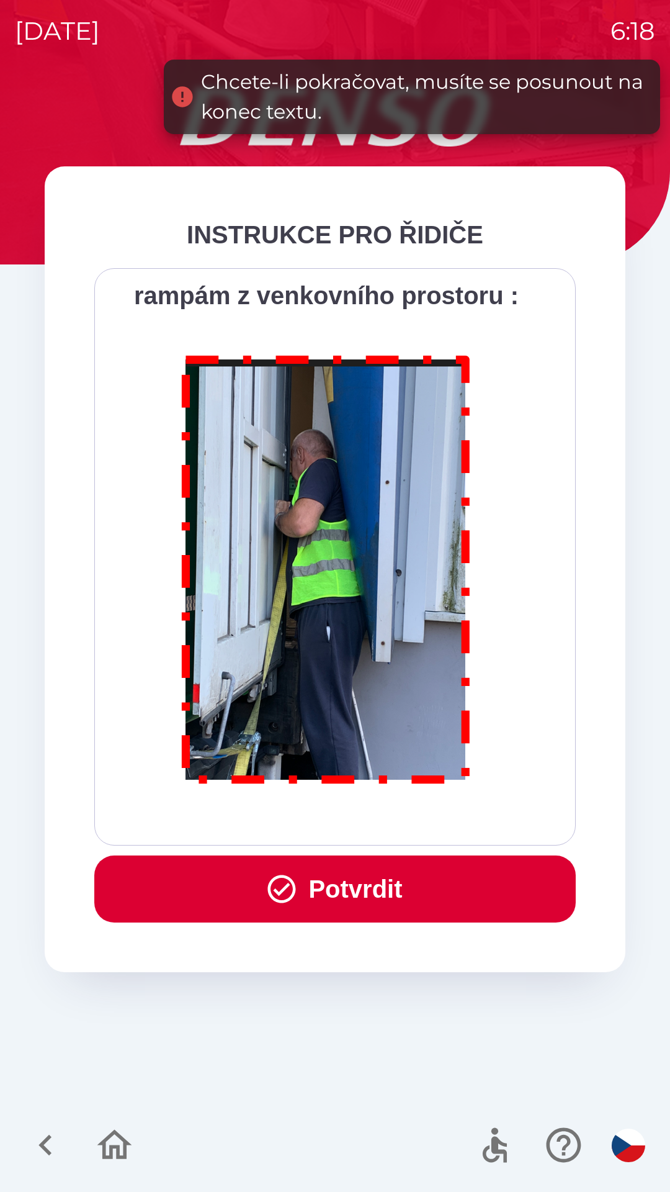
click at [396, 825] on div "Všichni řidiči přijíždějící do skladu firmy DENSO CZECH s.r.o. jsou po průjezdu…" at bounding box center [335, 557] width 451 height 546
click at [386, 884] on button "Potvrdit" at bounding box center [335, 888] width 482 height 67
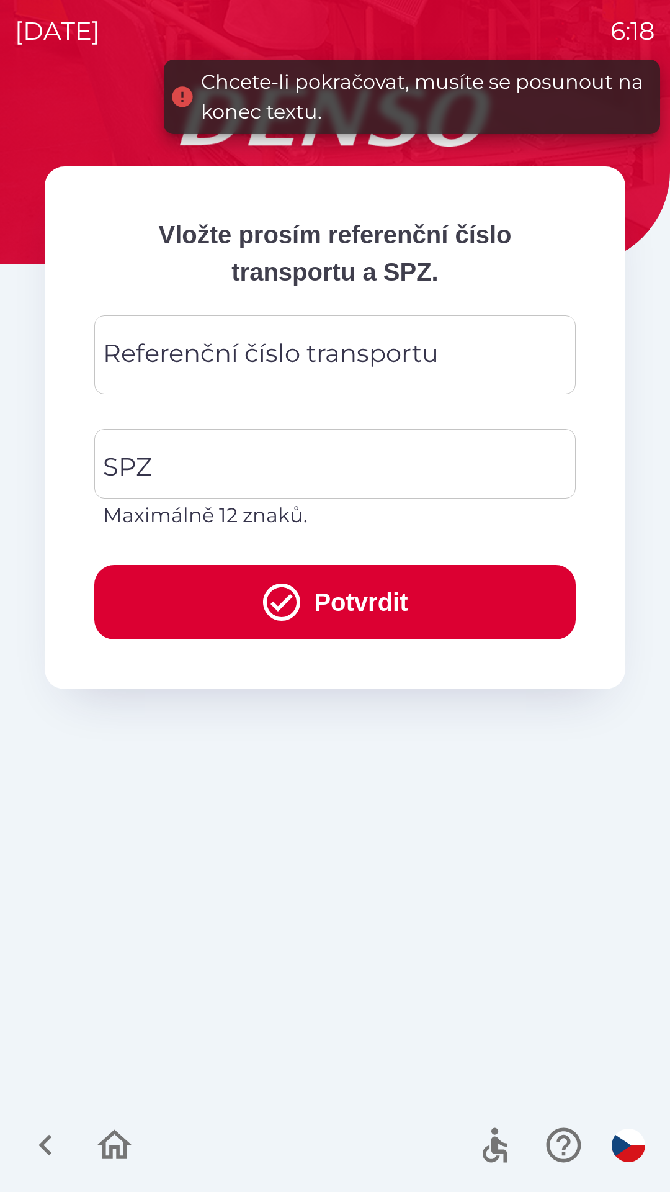
click at [444, 344] on input "Referenční číslo transportu" at bounding box center [335, 354] width 452 height 49
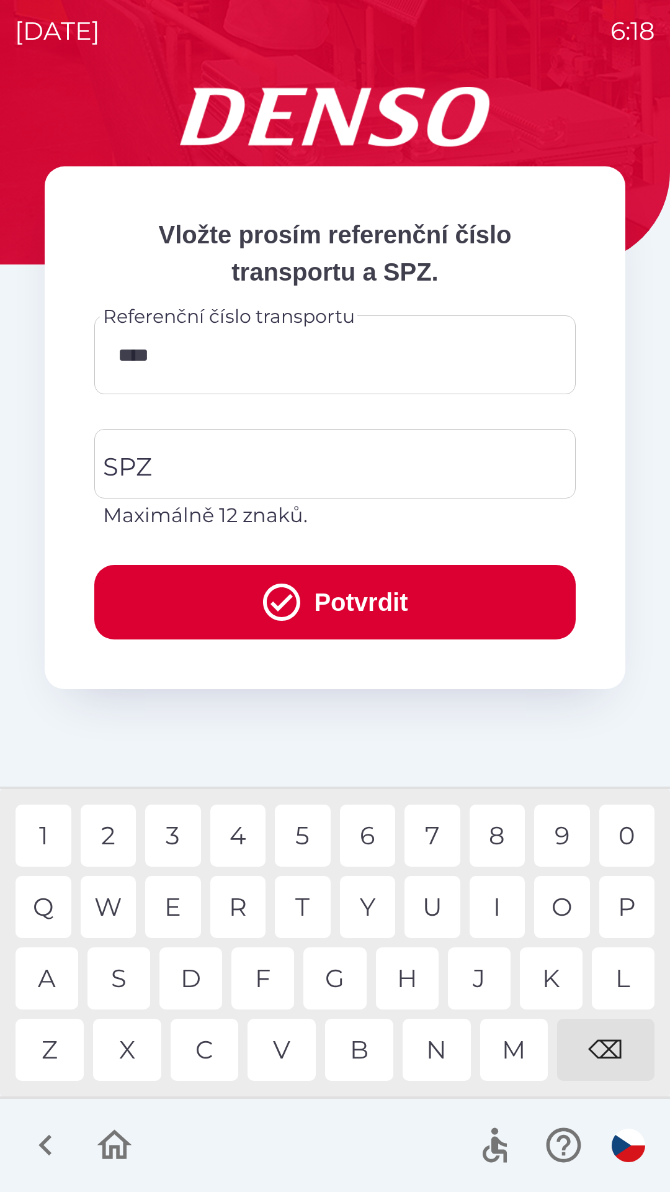
click at [632, 912] on div "P" at bounding box center [627, 907] width 56 height 62
click at [632, 832] on div "0" at bounding box center [627, 835] width 56 height 62
click at [496, 833] on div "8" at bounding box center [498, 835] width 56 height 62
type input "********"
click at [366, 469] on input "SPZ" at bounding box center [326, 463] width 452 height 58
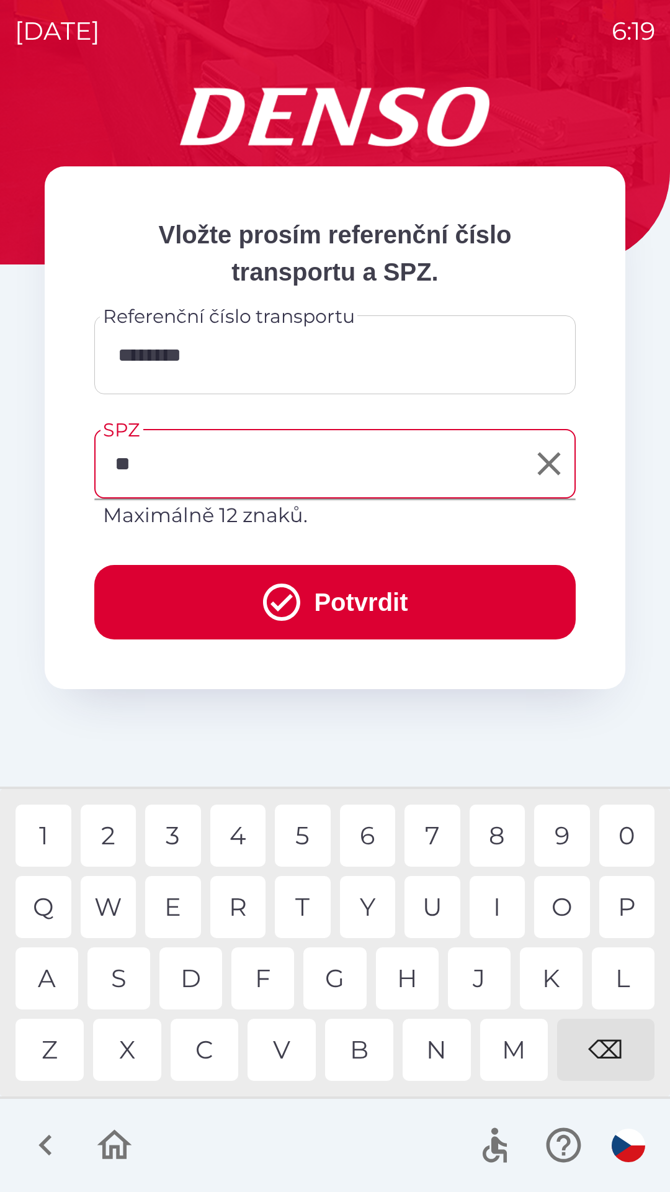
click at [475, 982] on div "J" at bounding box center [479, 978] width 63 height 62
click at [554, 904] on div "O" at bounding box center [562, 907] width 56 height 62
click at [616, 830] on div "0" at bounding box center [627, 835] width 56 height 62
click at [47, 827] on div "1" at bounding box center [44, 835] width 56 height 62
type input "*******"
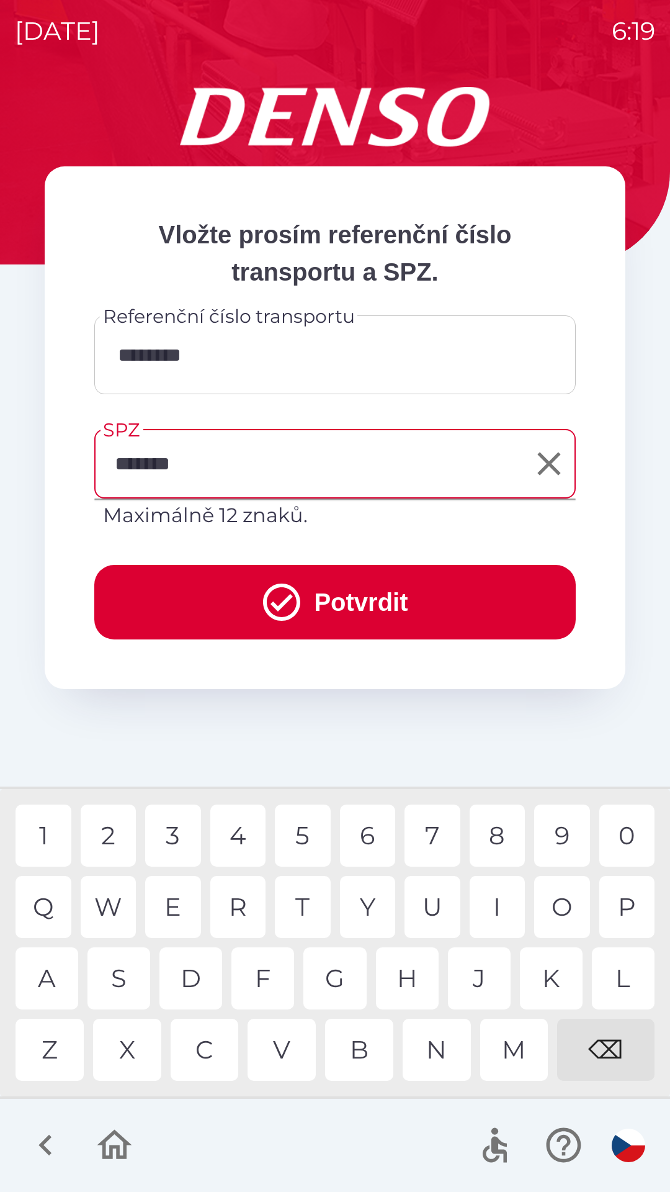
click at [246, 834] on div "4" at bounding box center [238, 835] width 56 height 62
click at [388, 610] on button "Potvrdit" at bounding box center [335, 602] width 482 height 74
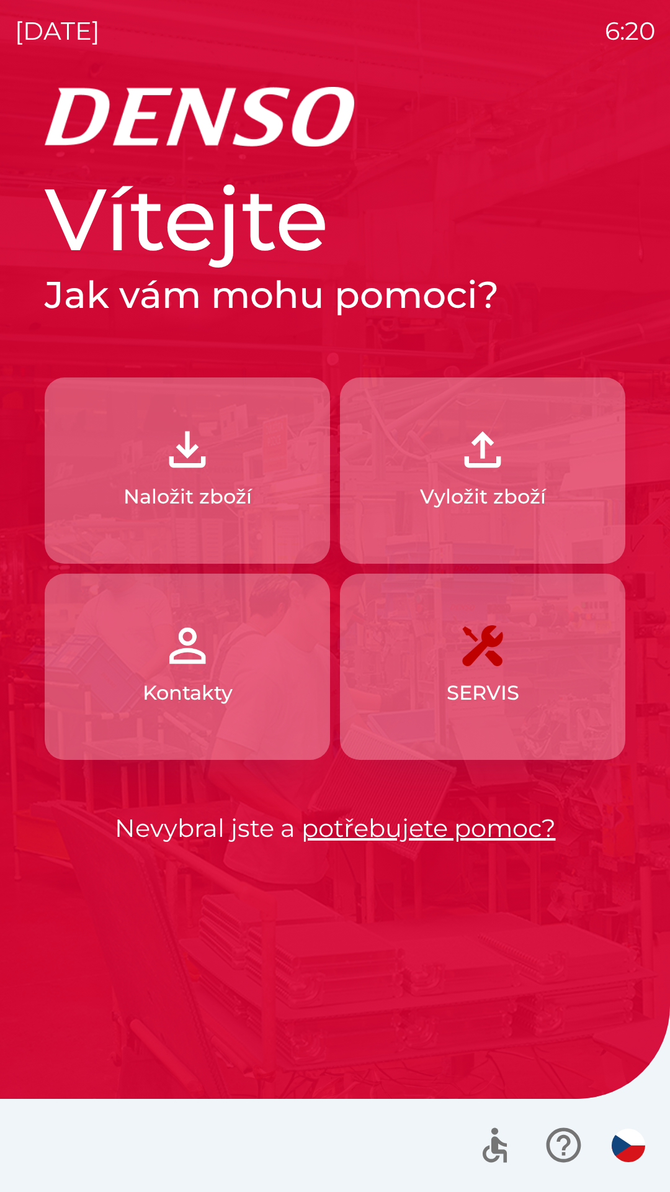
click at [532, 464] on button "Vyložit zboží" at bounding box center [482, 470] width 285 height 186
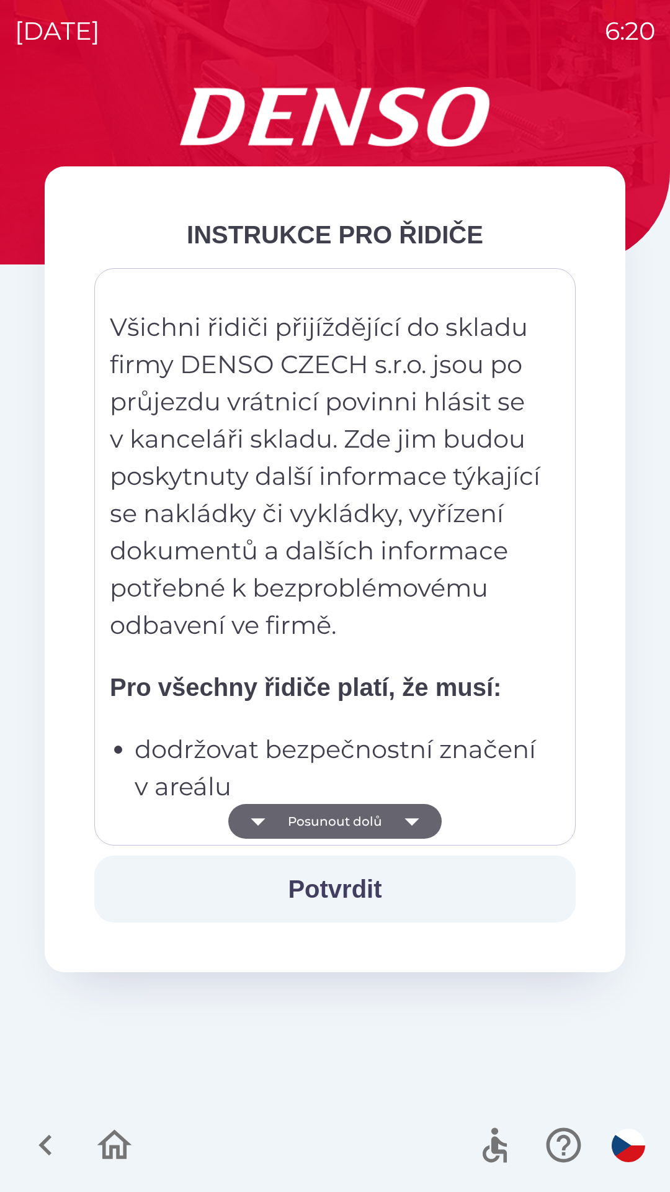
click at [395, 819] on icon "button" at bounding box center [412, 821] width 35 height 35
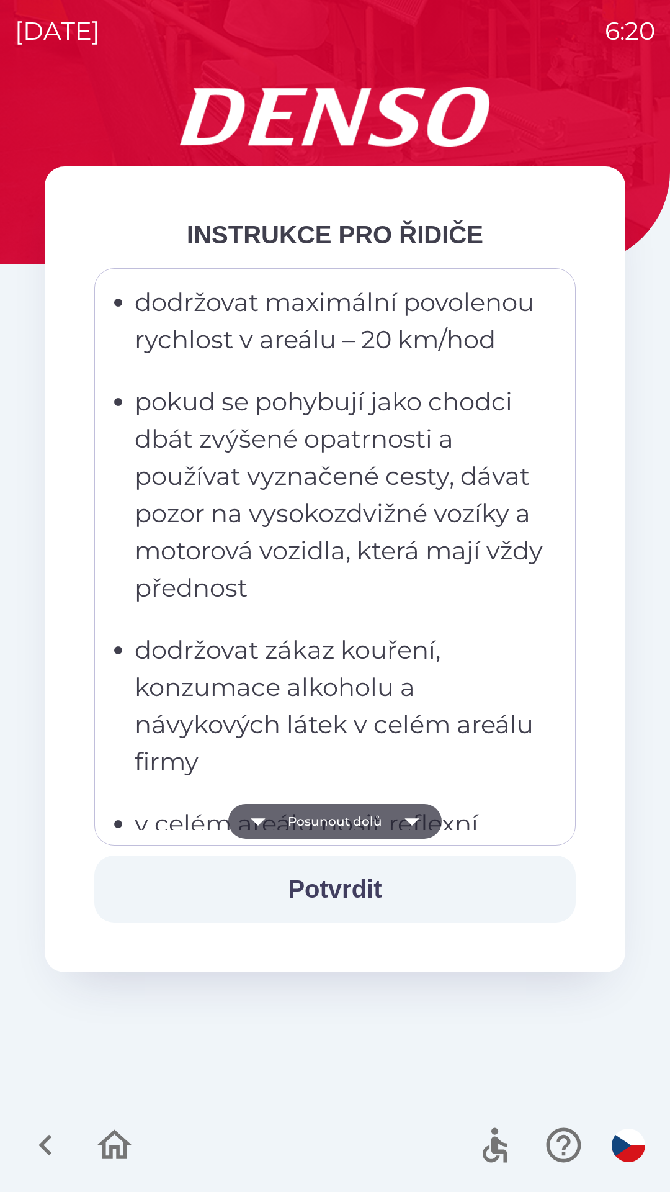
click at [409, 819] on icon "button" at bounding box center [412, 821] width 14 height 7
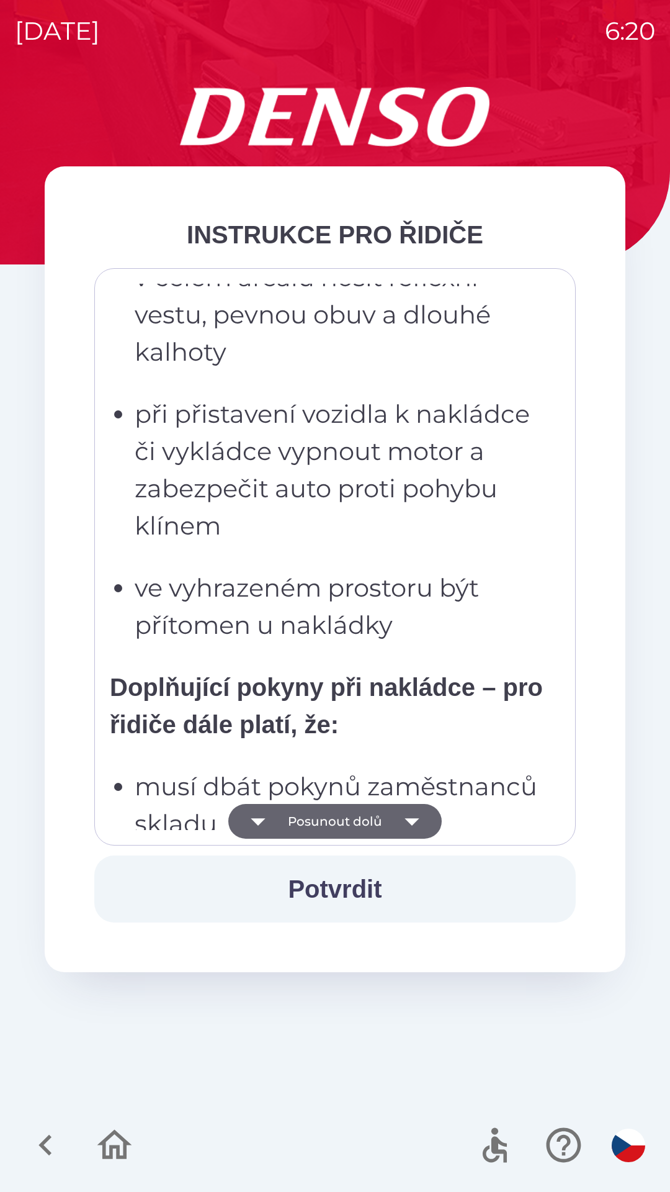
click at [400, 822] on icon "button" at bounding box center [412, 821] width 35 height 35
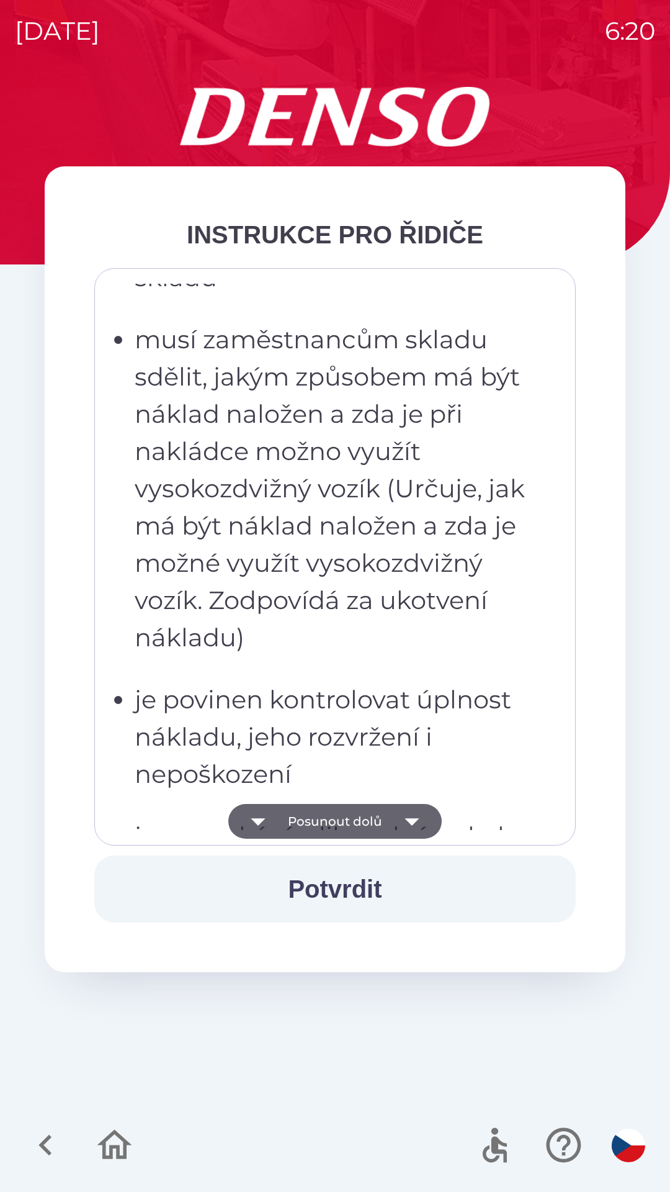
click at [402, 822] on icon "button" at bounding box center [412, 821] width 35 height 35
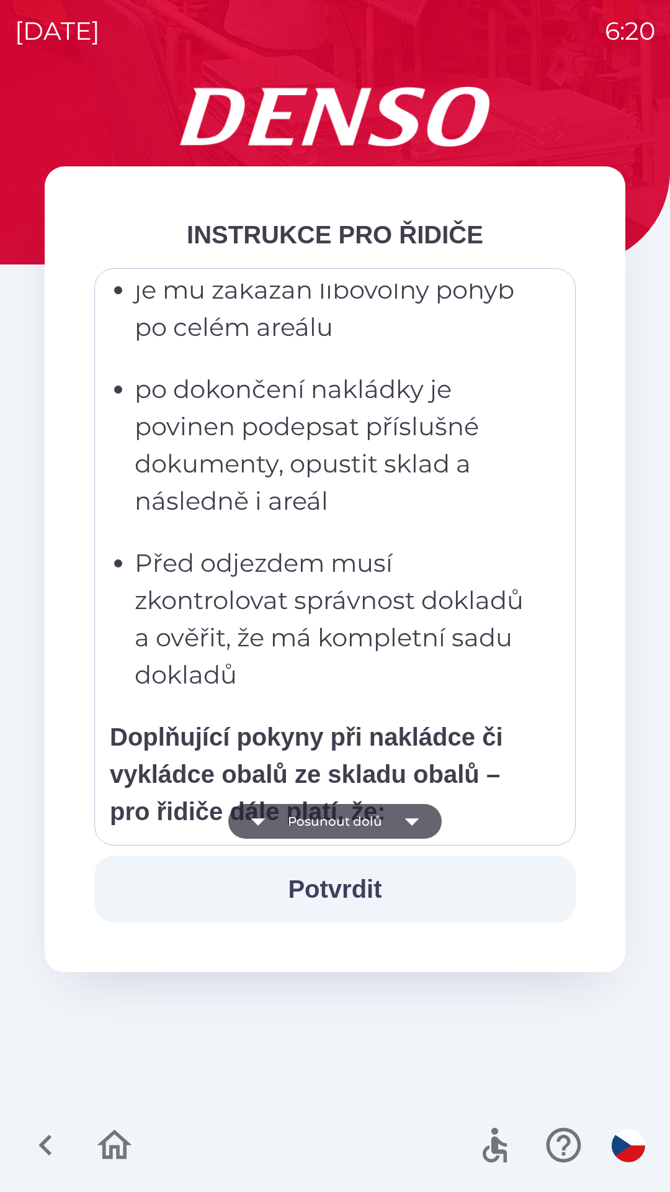
click at [407, 820] on icon "button" at bounding box center [412, 821] width 14 height 7
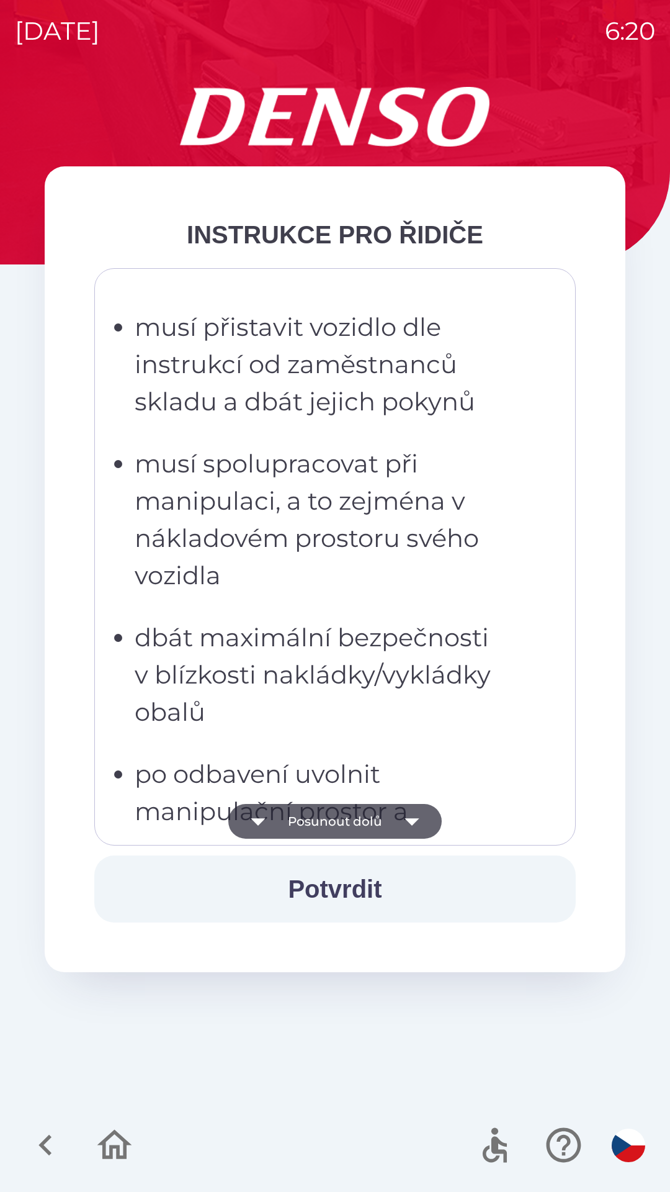
click at [403, 822] on icon "button" at bounding box center [412, 821] width 35 height 35
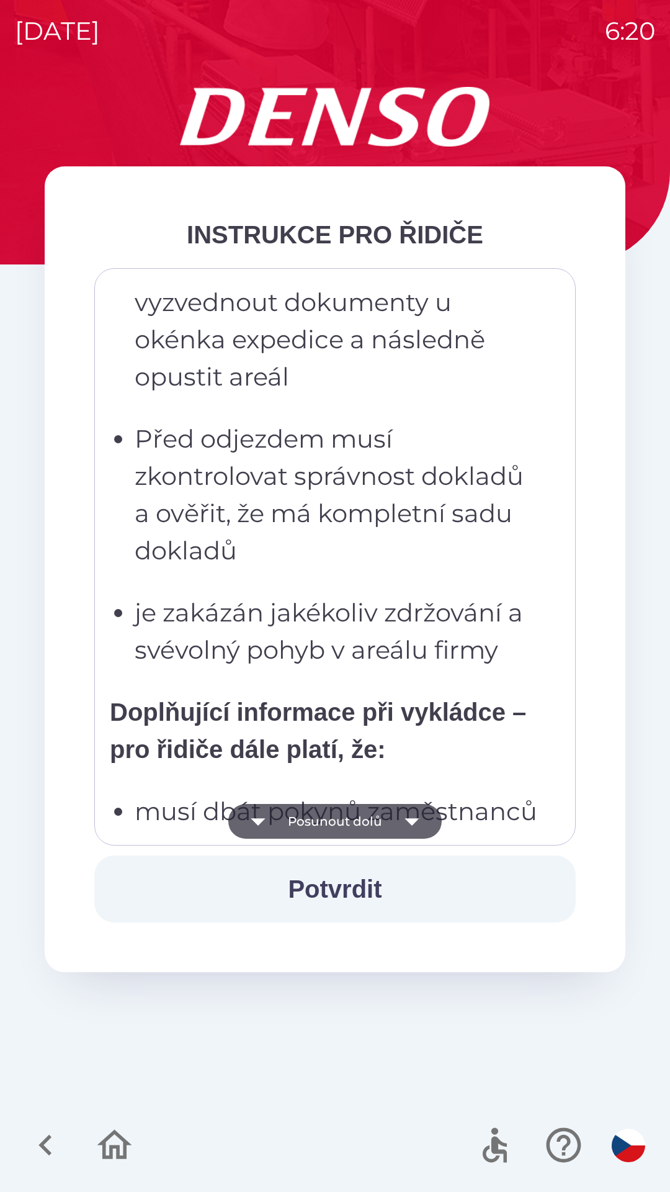
click at [402, 821] on icon "button" at bounding box center [412, 821] width 35 height 35
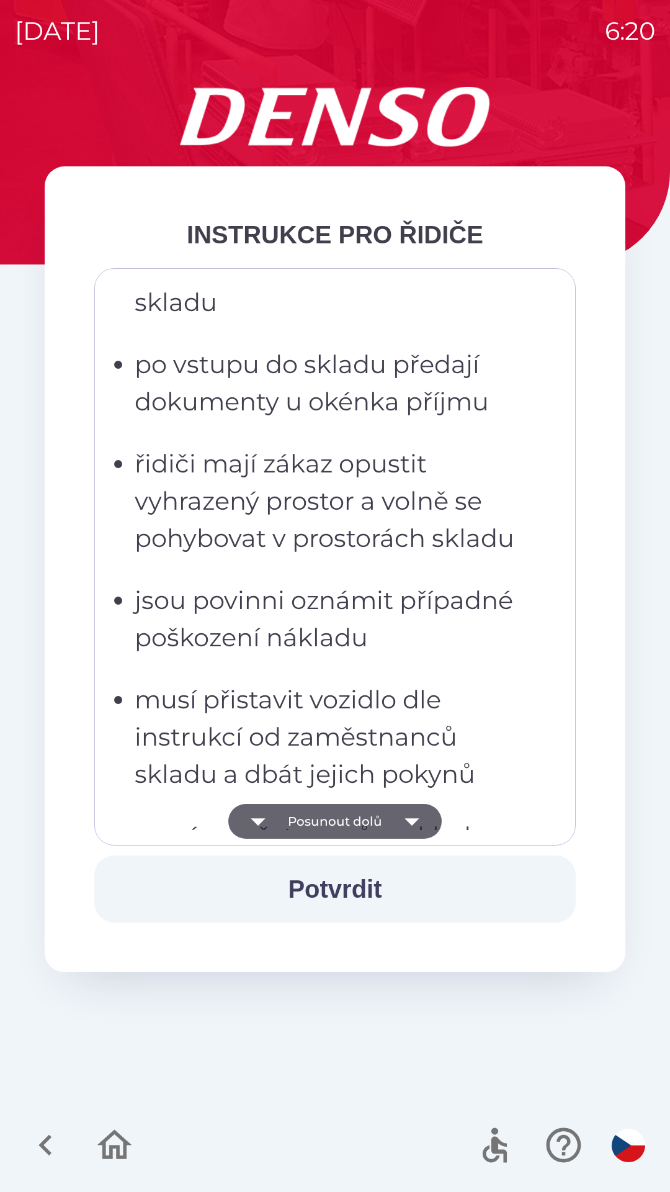
click at [401, 820] on icon "button" at bounding box center [412, 821] width 35 height 35
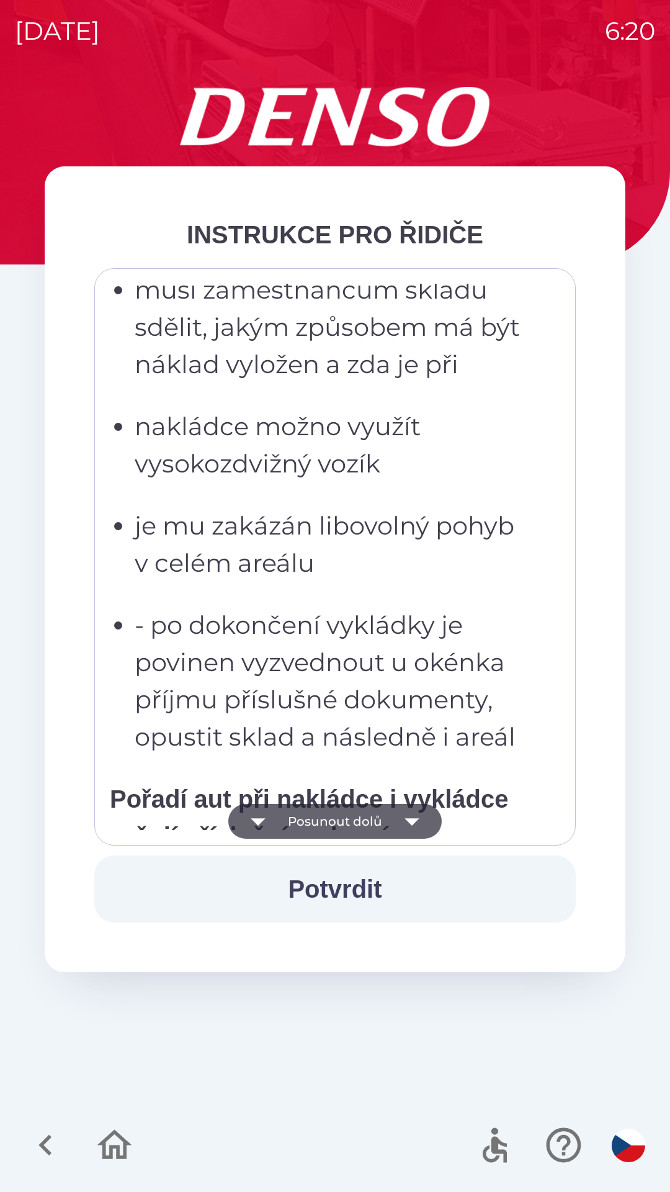
click at [398, 820] on icon "button" at bounding box center [412, 821] width 35 height 35
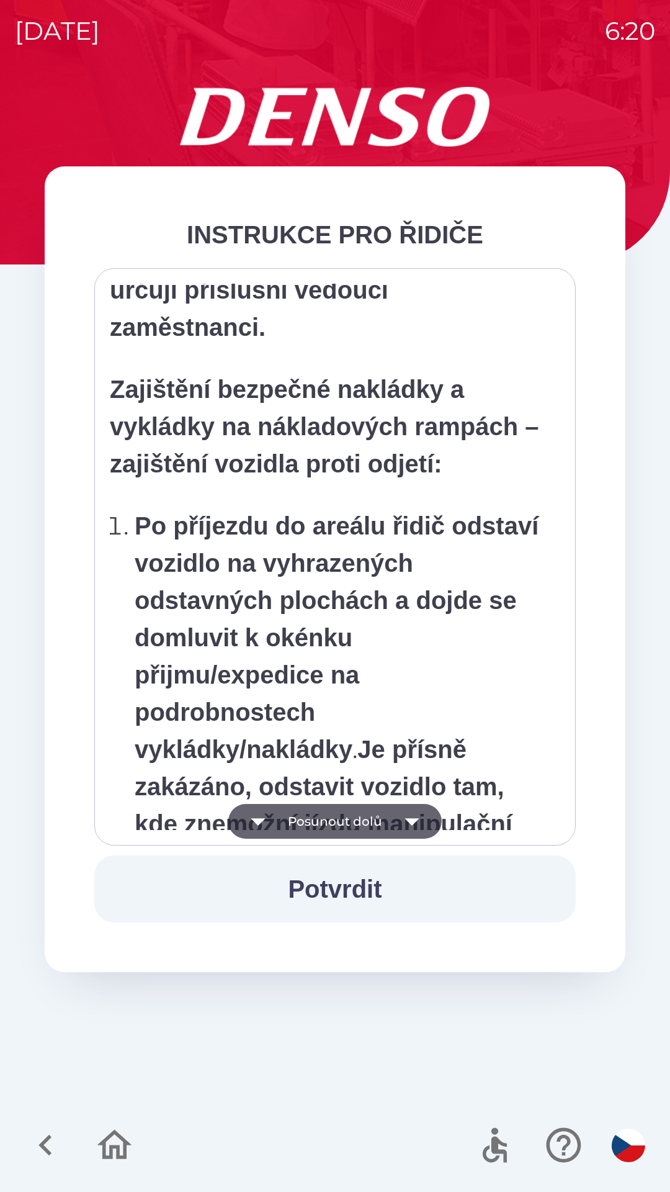
click at [395, 819] on icon "button" at bounding box center [412, 821] width 35 height 35
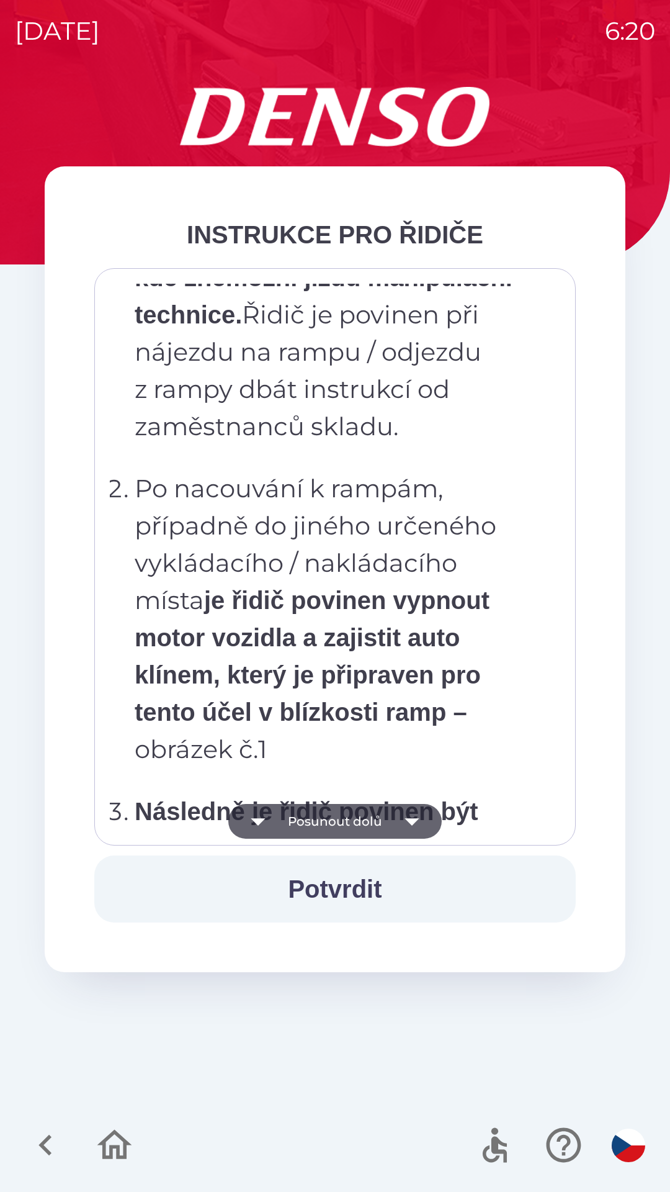
click at [393, 820] on button "Posunout dolů" at bounding box center [334, 821] width 213 height 35
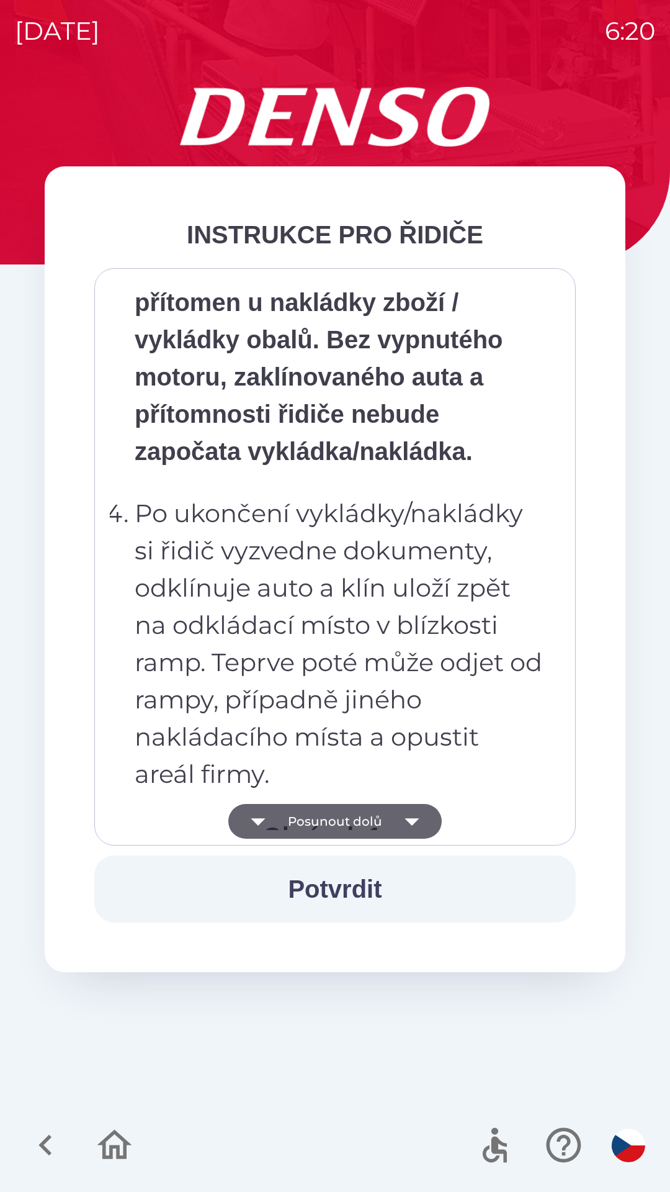
click at [390, 822] on button "Posunout dolů" at bounding box center [334, 821] width 213 height 35
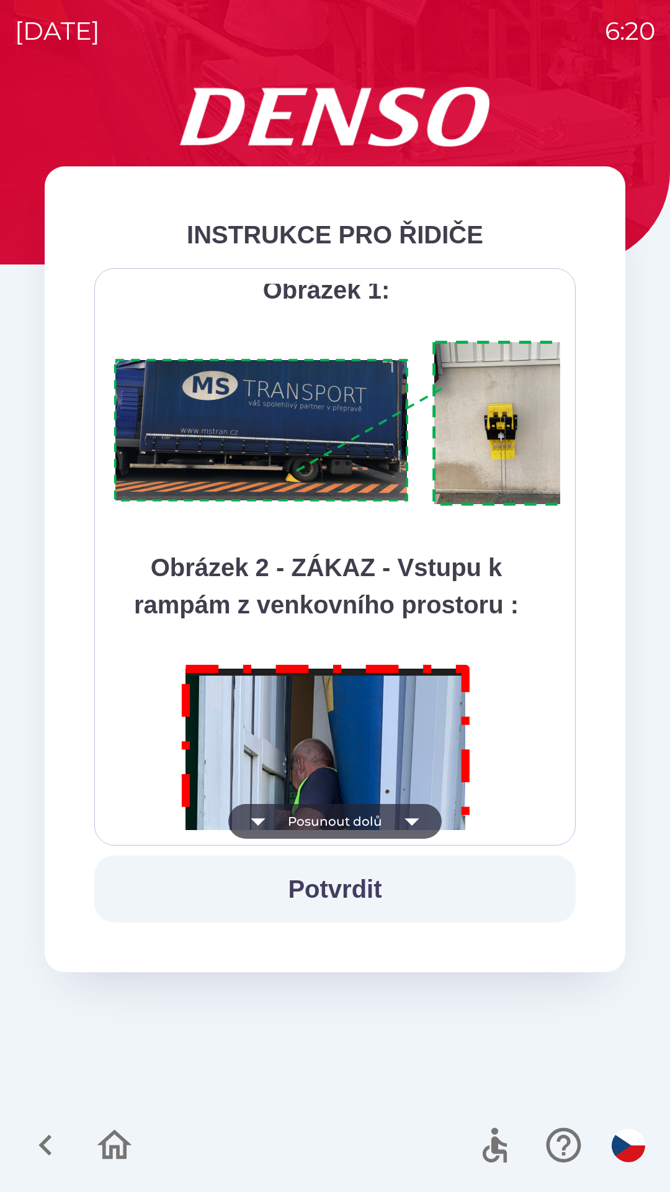
click at [389, 821] on button "Posunout dolů" at bounding box center [334, 821] width 213 height 35
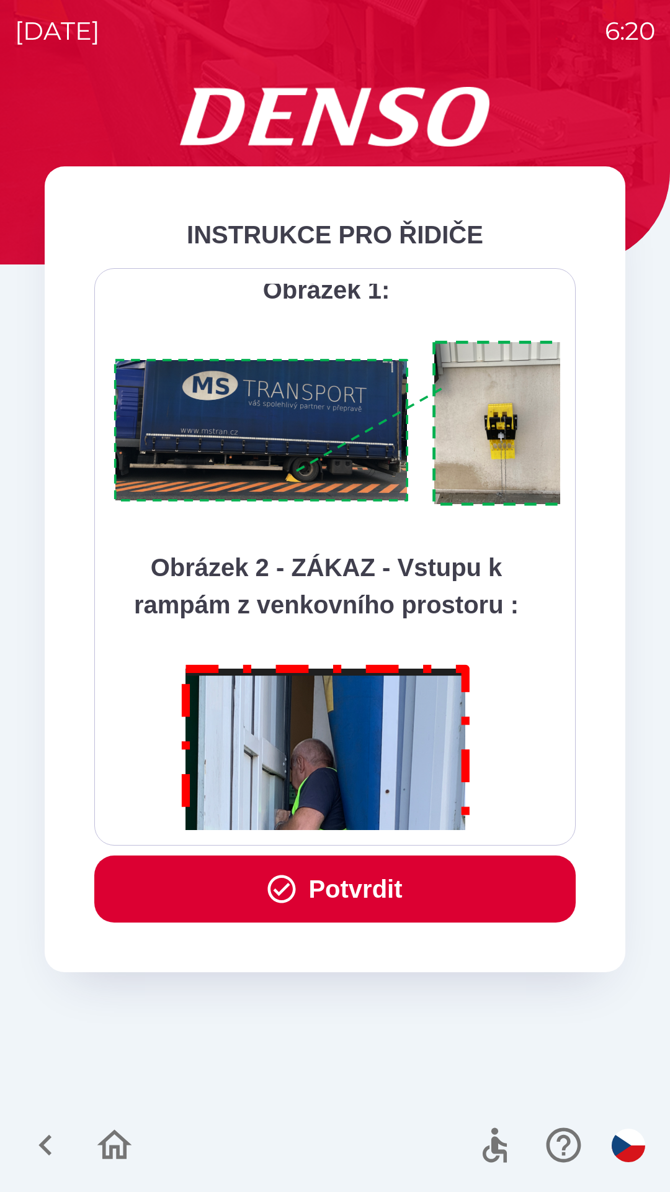
scroll to position [6974, 0]
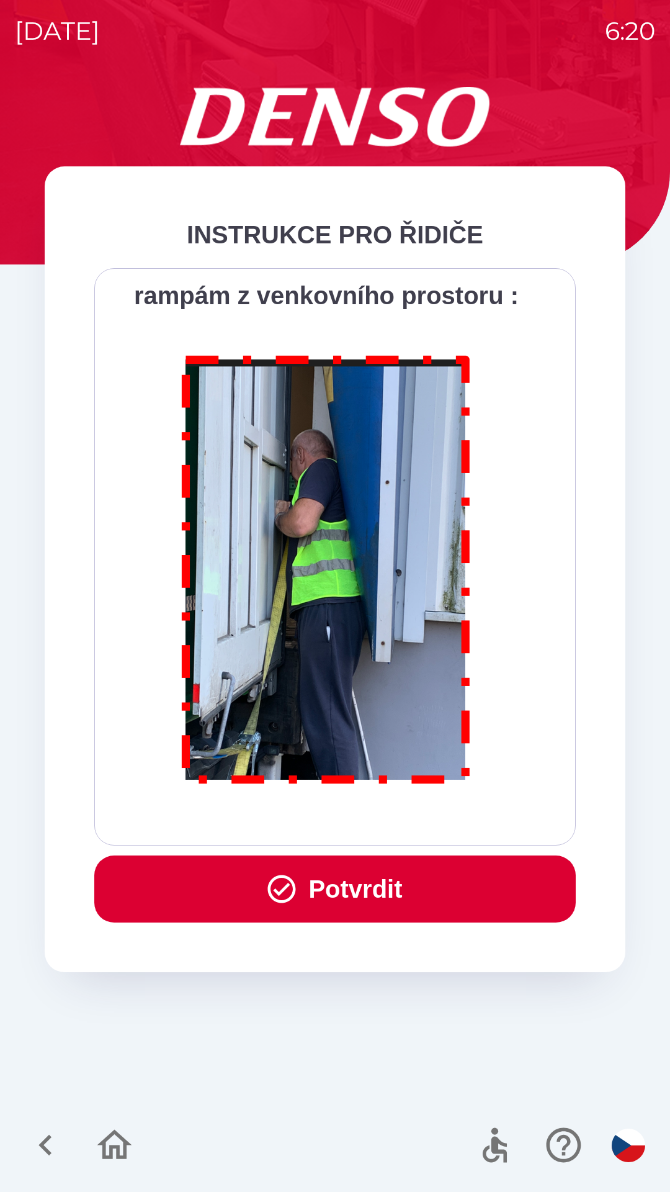
click at [388, 881] on button "Potvrdit" at bounding box center [335, 888] width 482 height 67
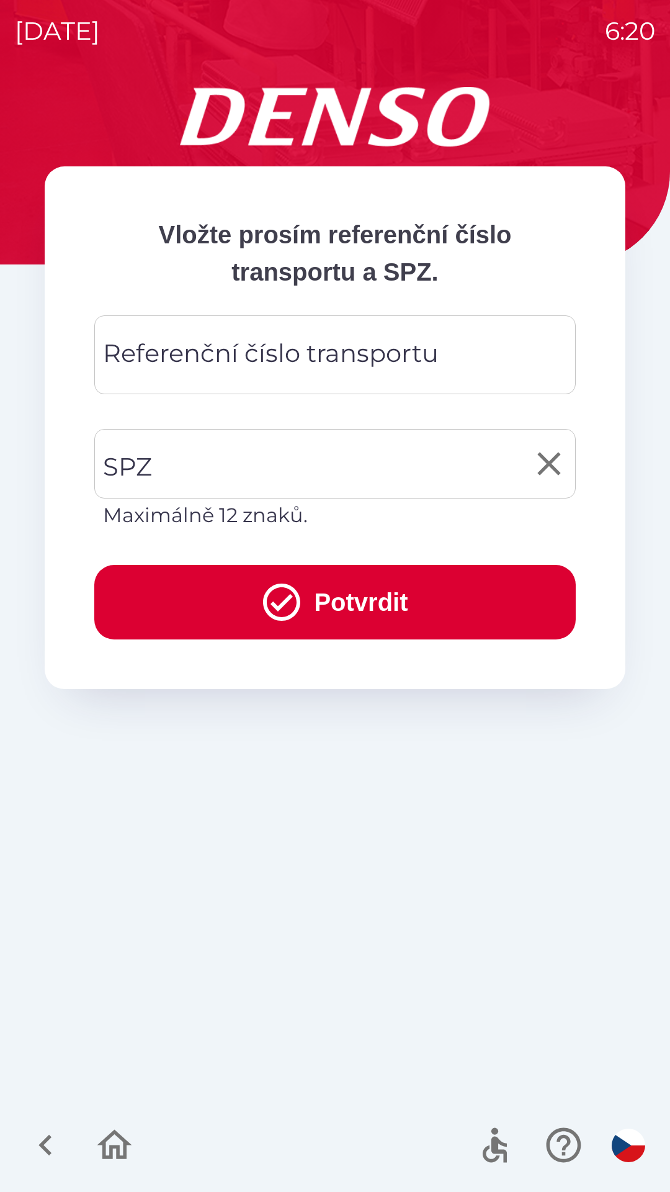
click at [361, 453] on input "SPZ" at bounding box center [326, 463] width 452 height 58
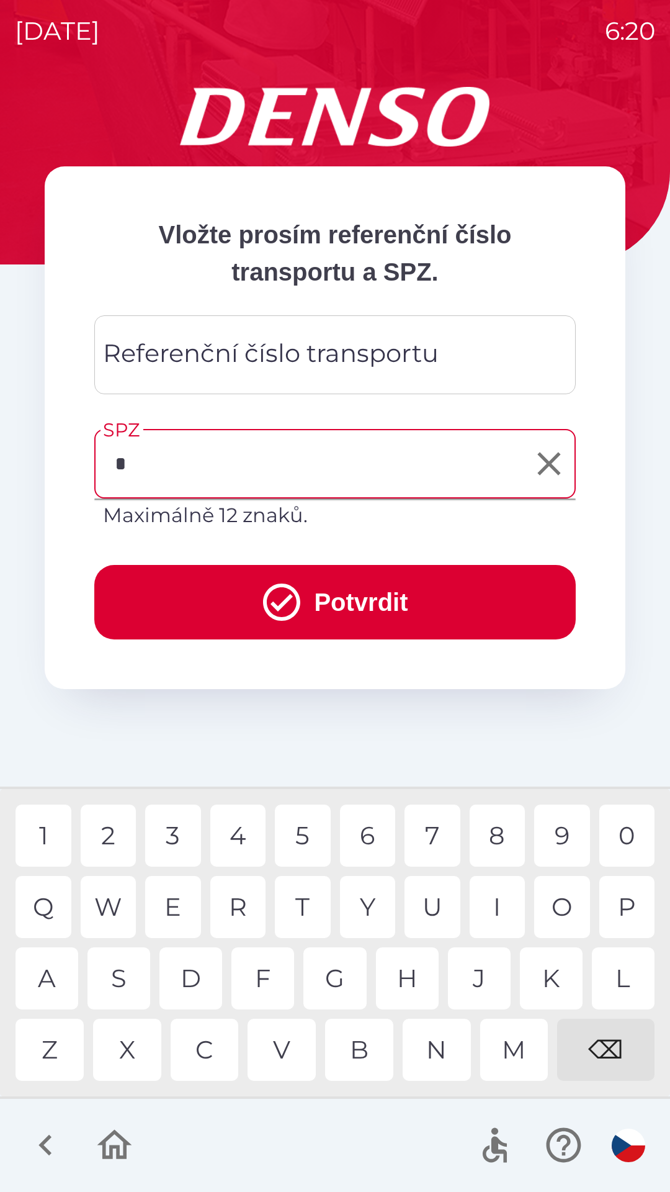
click at [302, 824] on div "5" at bounding box center [303, 835] width 56 height 62
click at [557, 835] on div "9" at bounding box center [562, 835] width 56 height 62
click at [48, 832] on div "1" at bounding box center [44, 835] width 56 height 62
click at [507, 827] on div "8" at bounding box center [498, 835] width 56 height 62
type input "*******"
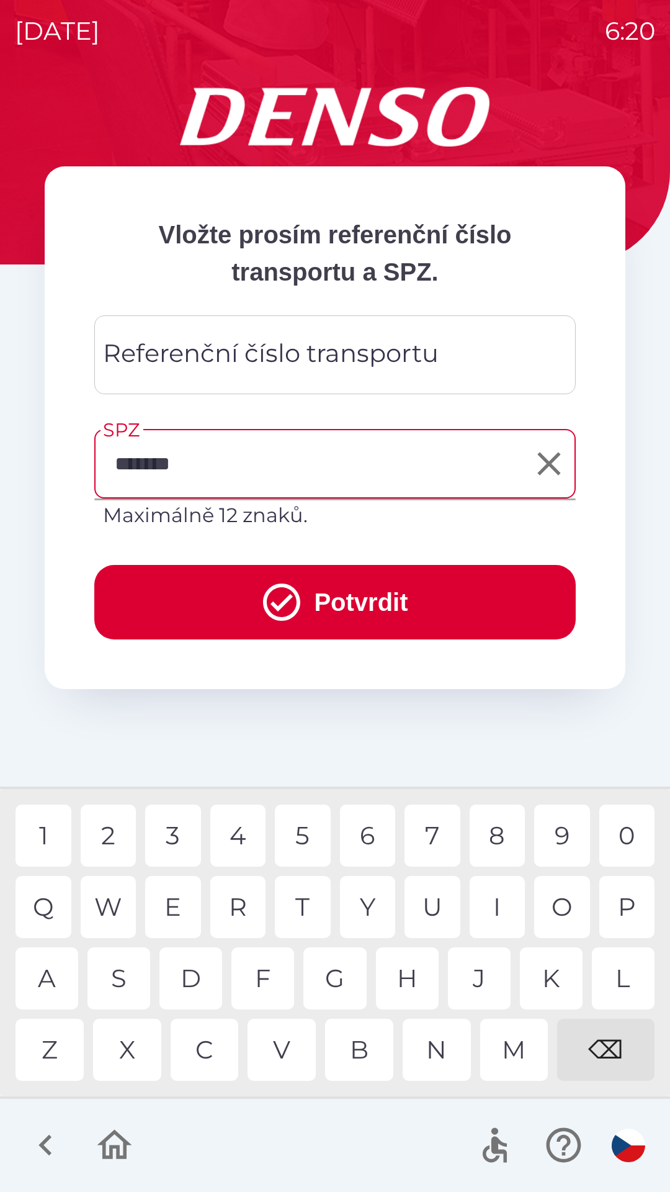
click at [363, 364] on div "Referenční číslo transportu Referenční číslo transportu" at bounding box center [335, 354] width 482 height 79
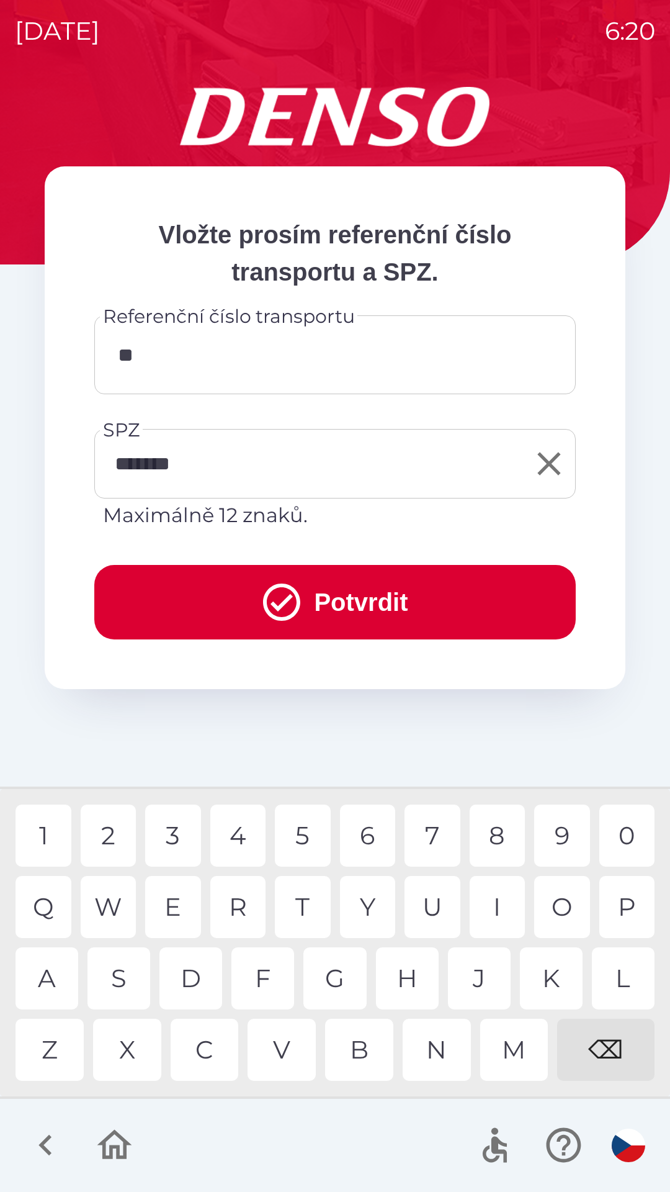
click at [128, 982] on div "S" at bounding box center [119, 978] width 63 height 62
click at [498, 904] on div "I" at bounding box center [498, 907] width 56 height 62
click at [556, 829] on div "9" at bounding box center [562, 835] width 56 height 62
click at [368, 833] on div "6" at bounding box center [368, 835] width 56 height 62
click at [113, 835] on div "2" at bounding box center [109, 835] width 56 height 62
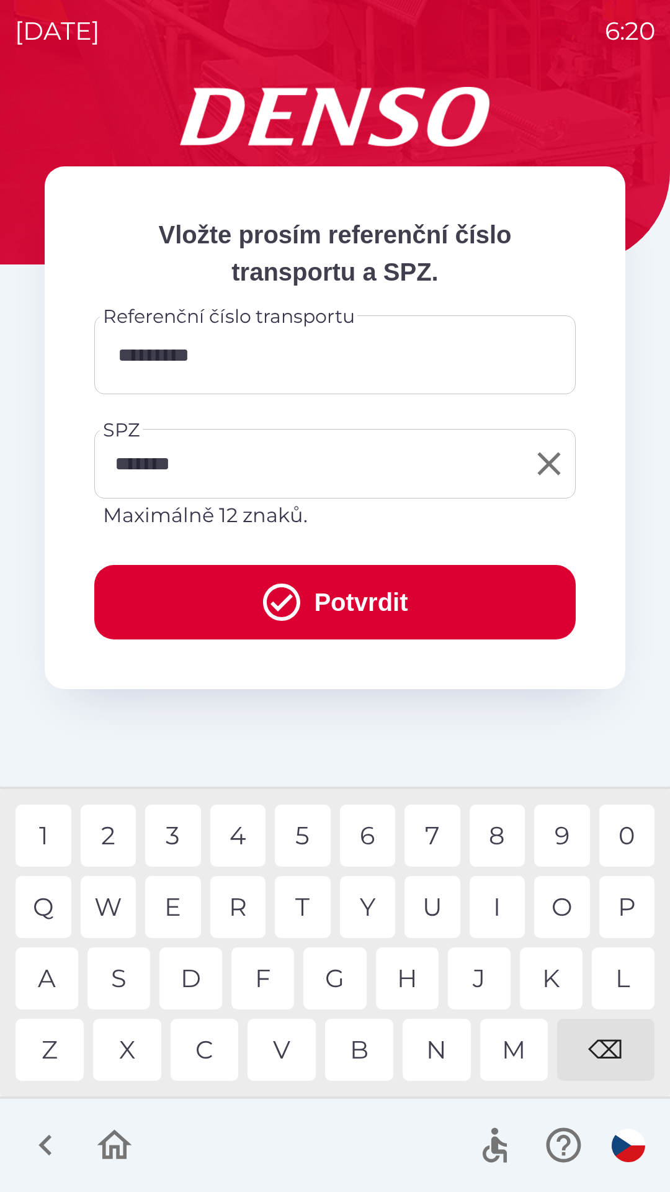
click at [627, 834] on div "0" at bounding box center [627, 835] width 56 height 62
type input "**********"
click at [560, 831] on div "9" at bounding box center [562, 835] width 56 height 62
click at [387, 595] on button "Potvrdit" at bounding box center [335, 602] width 482 height 74
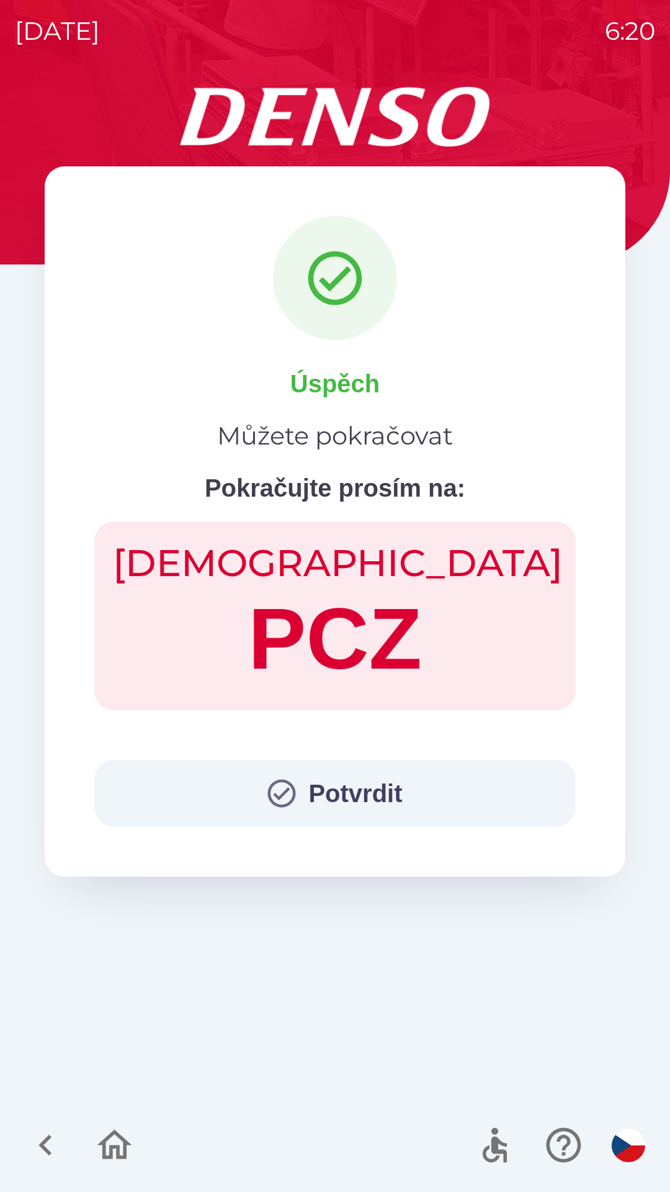
click at [265, 790] on icon "button" at bounding box center [282, 793] width 34 height 34
